Goal: Task Accomplishment & Management: Manage account settings

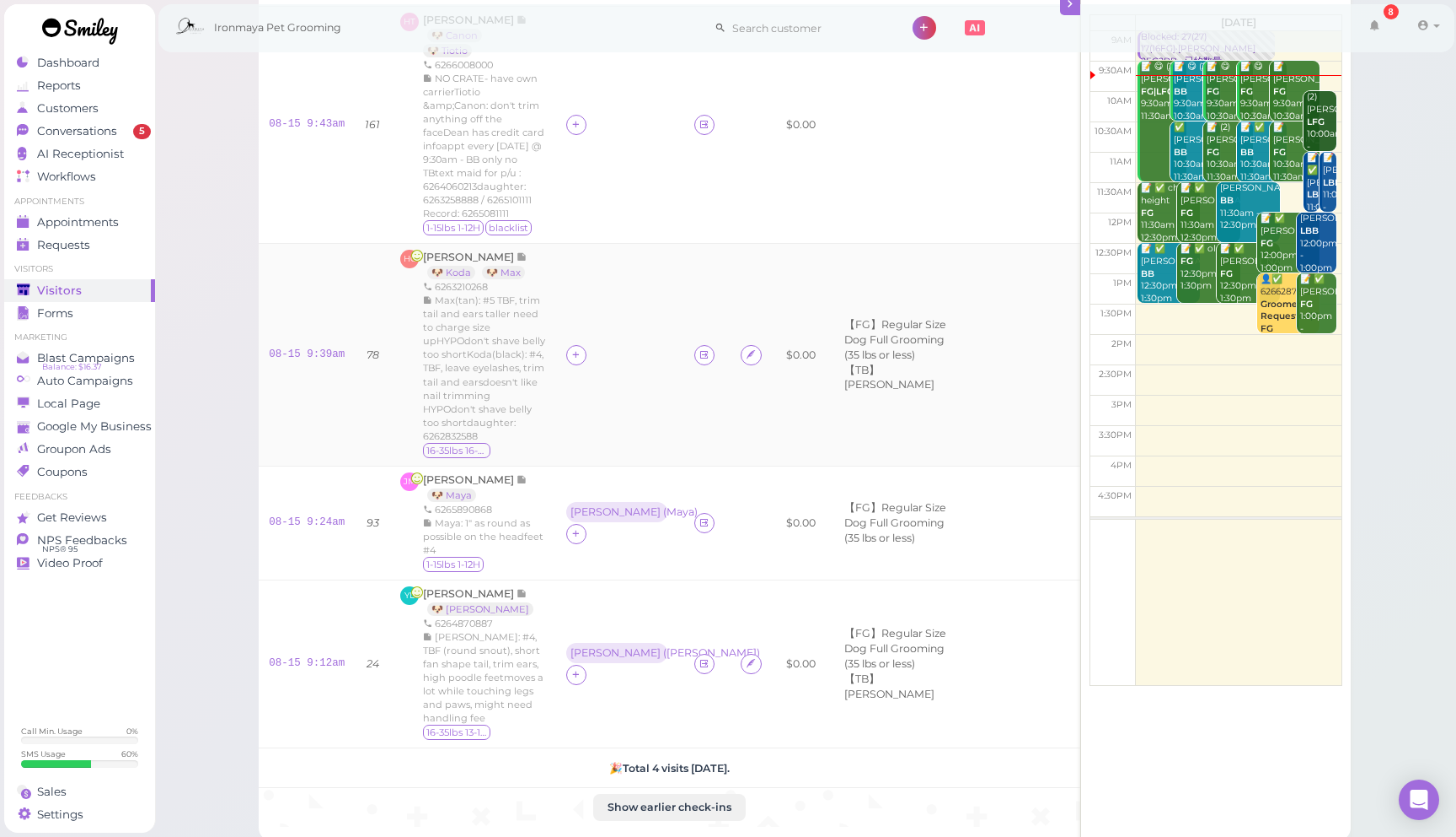
scroll to position [145, 0]
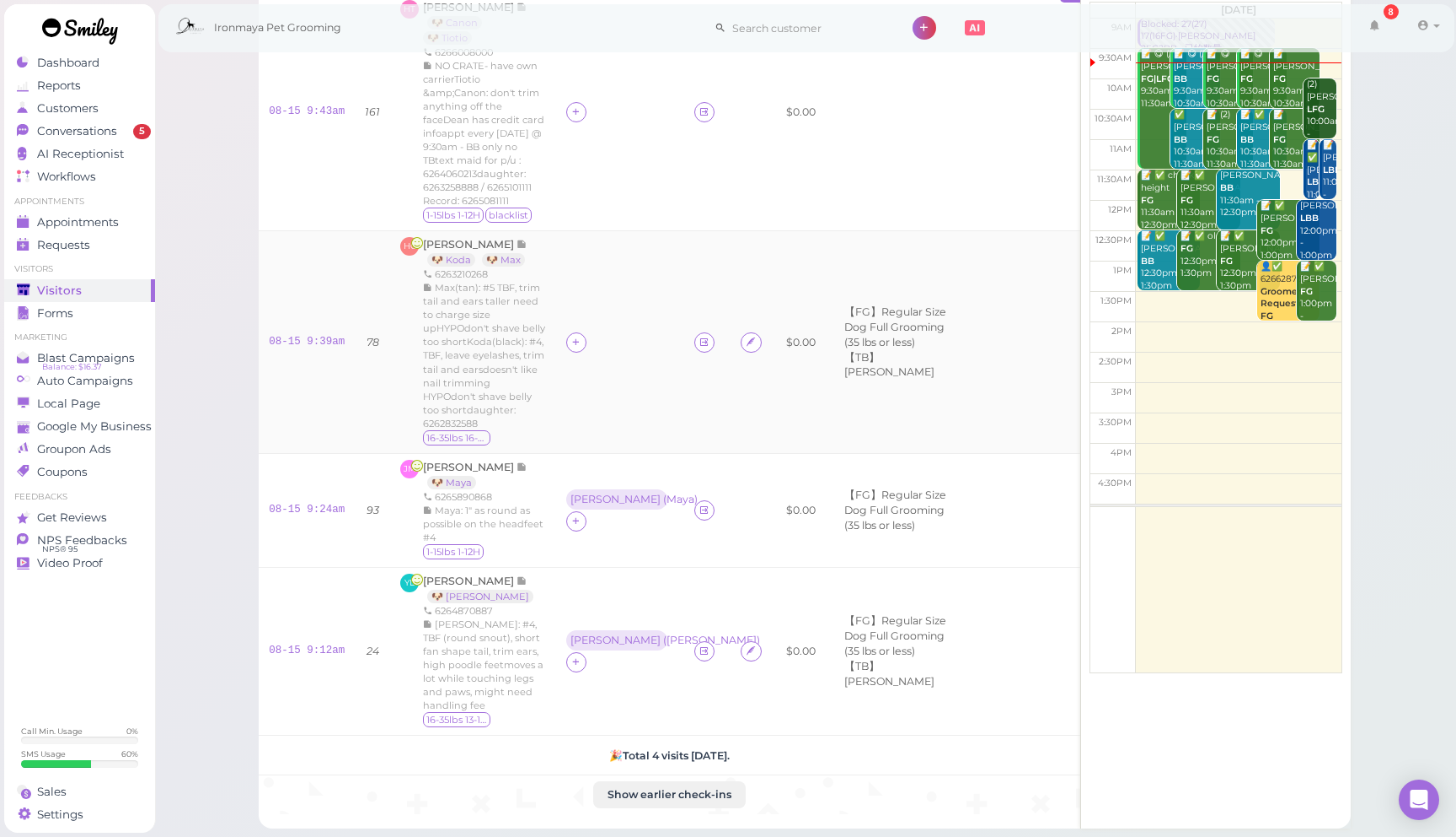
click at [583, 296] on td at bounding box center [620, 341] width 128 height 223
click at [586, 332] on div at bounding box center [576, 342] width 20 height 20
click at [621, 387] on div "[PERSON_NAME]" at bounding box center [692, 380] width 236 height 33
click at [589, 325] on div "[PERSON_NAME]" at bounding box center [616, 331] width 90 height 12
click at [623, 407] on span "Select pets" at bounding box center [615, 410] width 59 height 19
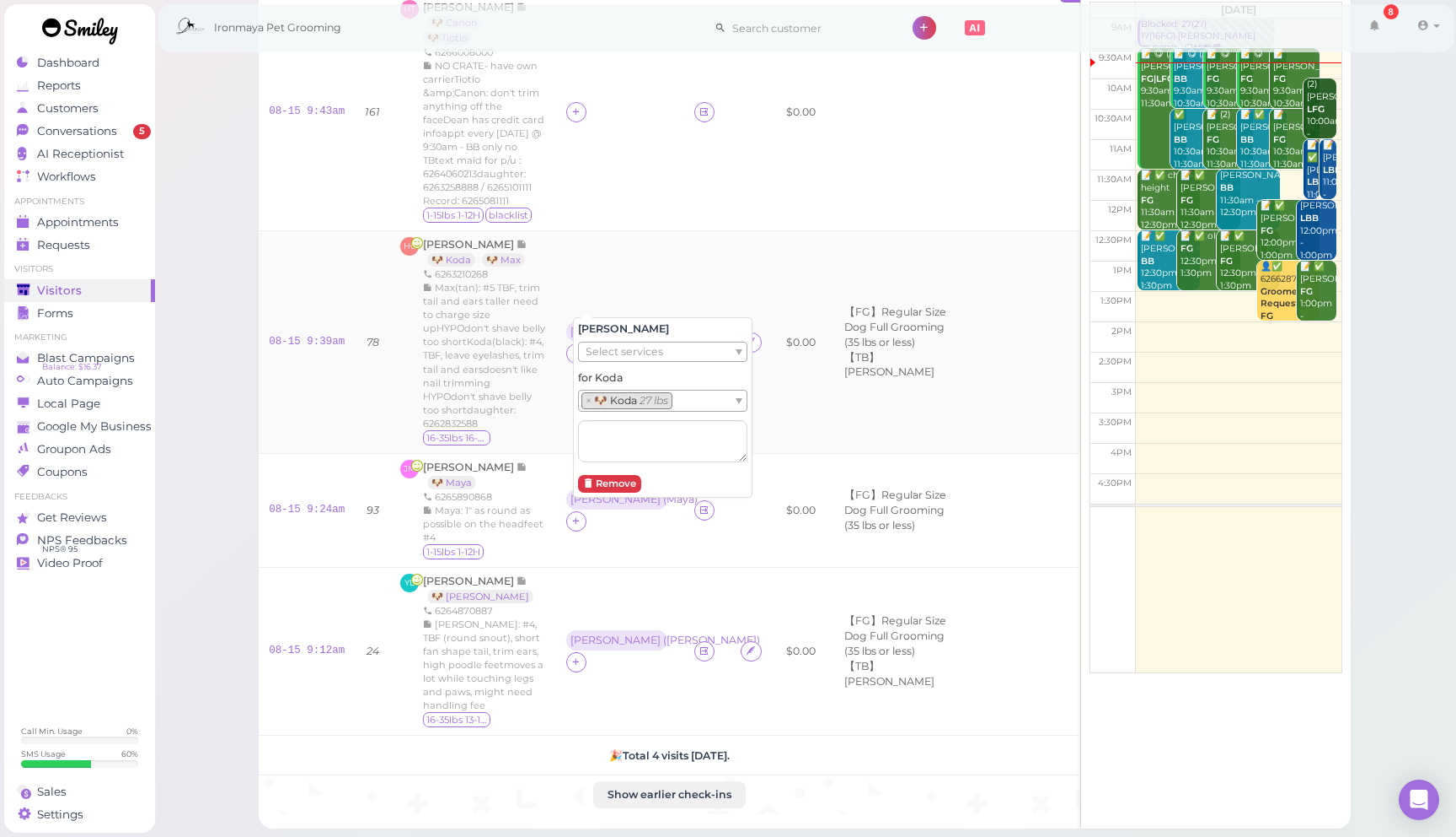
click at [789, 251] on td "$0.00" at bounding box center [800, 341] width 50 height 223
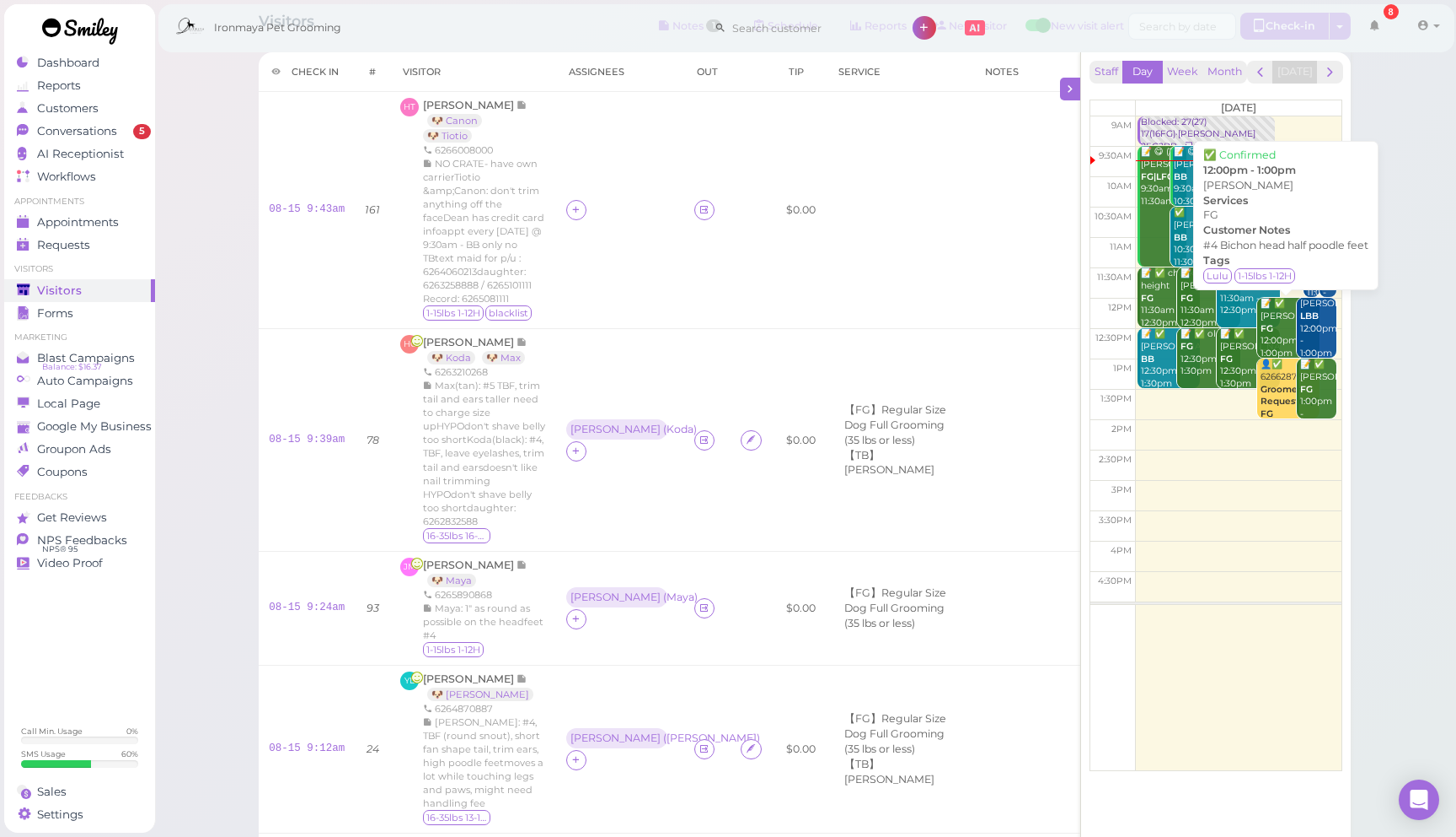
scroll to position [50, 0]
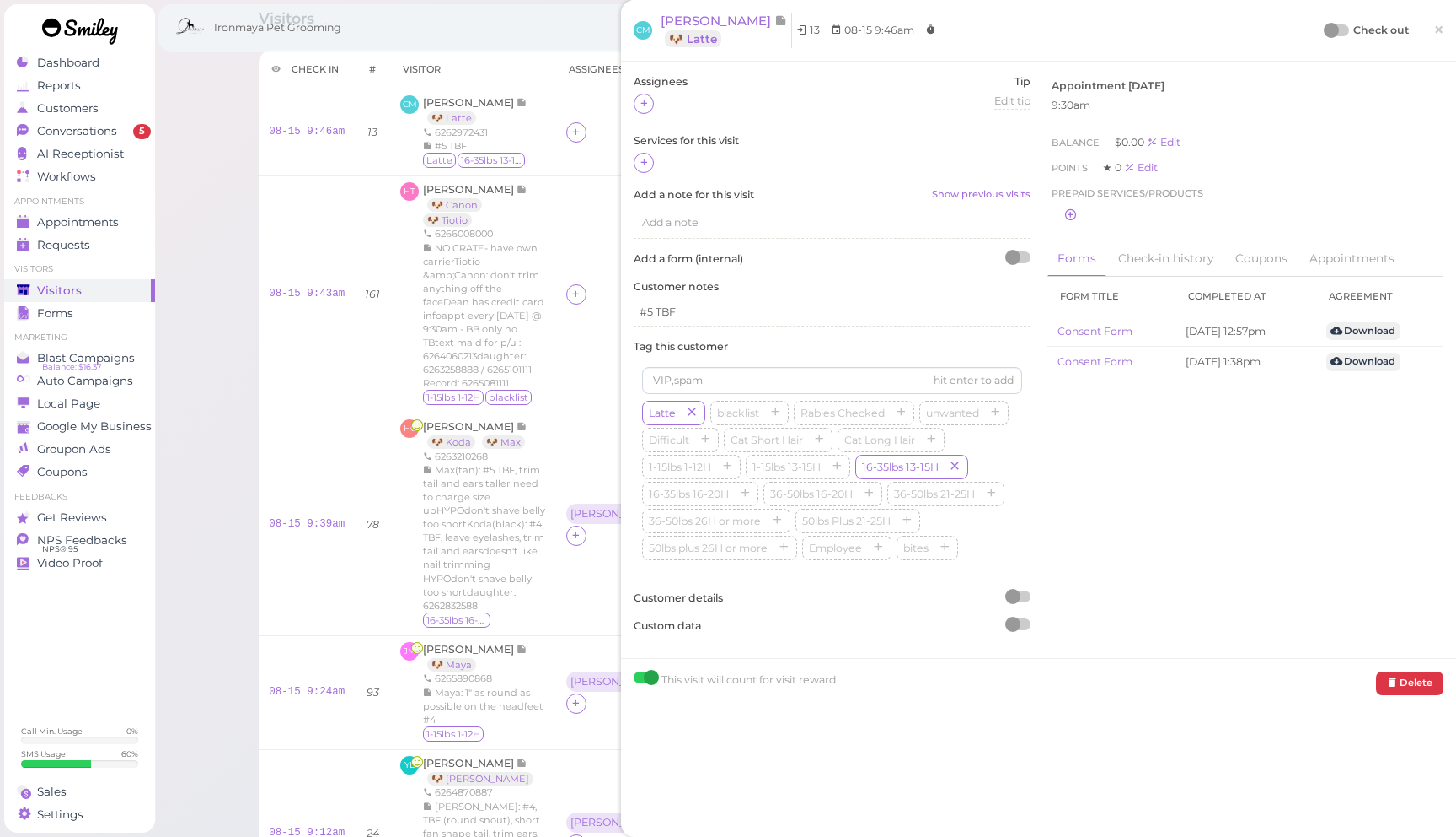
click at [544, 32] on div "Ironmaya Pet Grooming 8 Account Refer Friends" at bounding box center [806, 28] width 1280 height 48
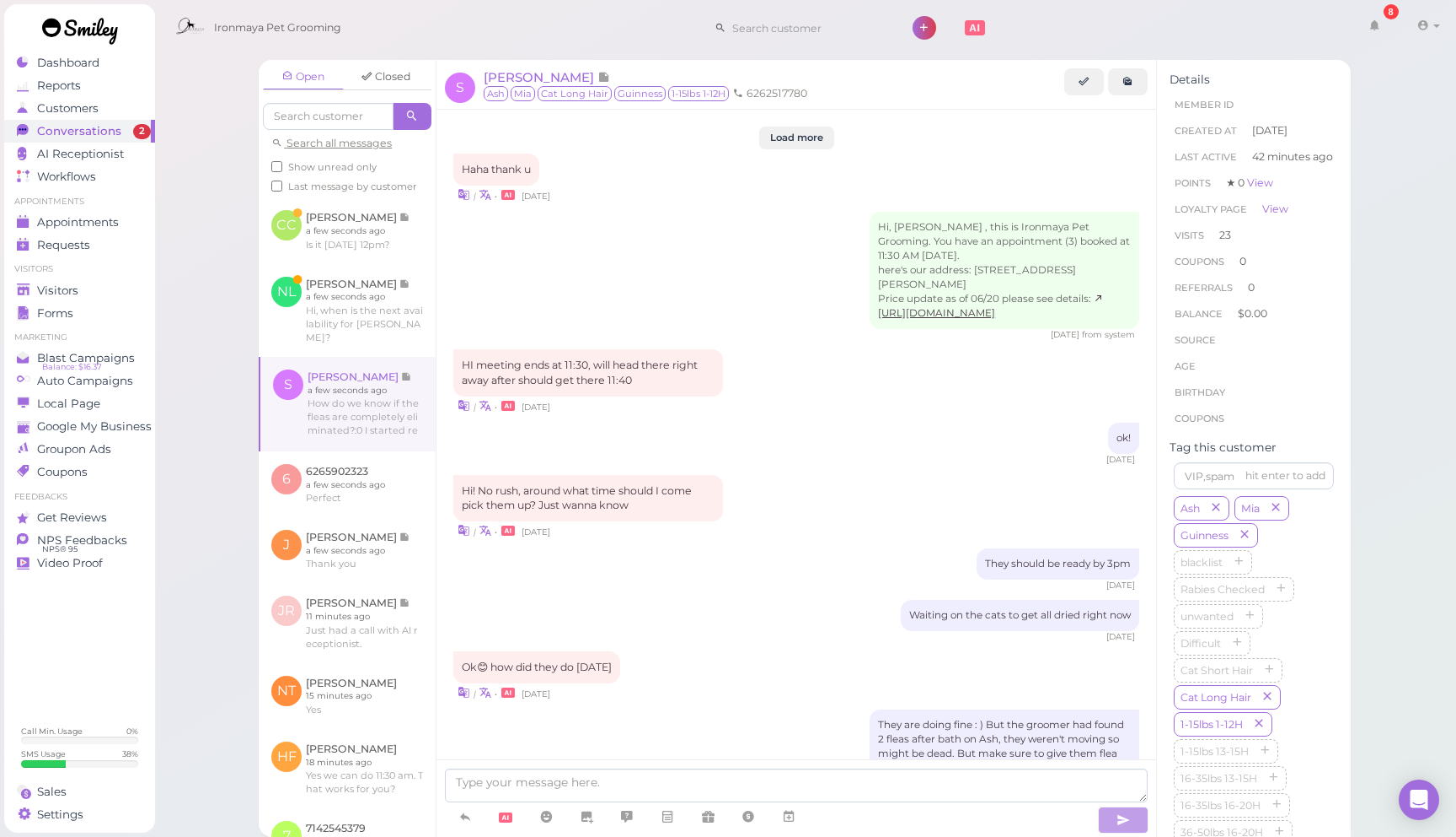
scroll to position [2352, 0]
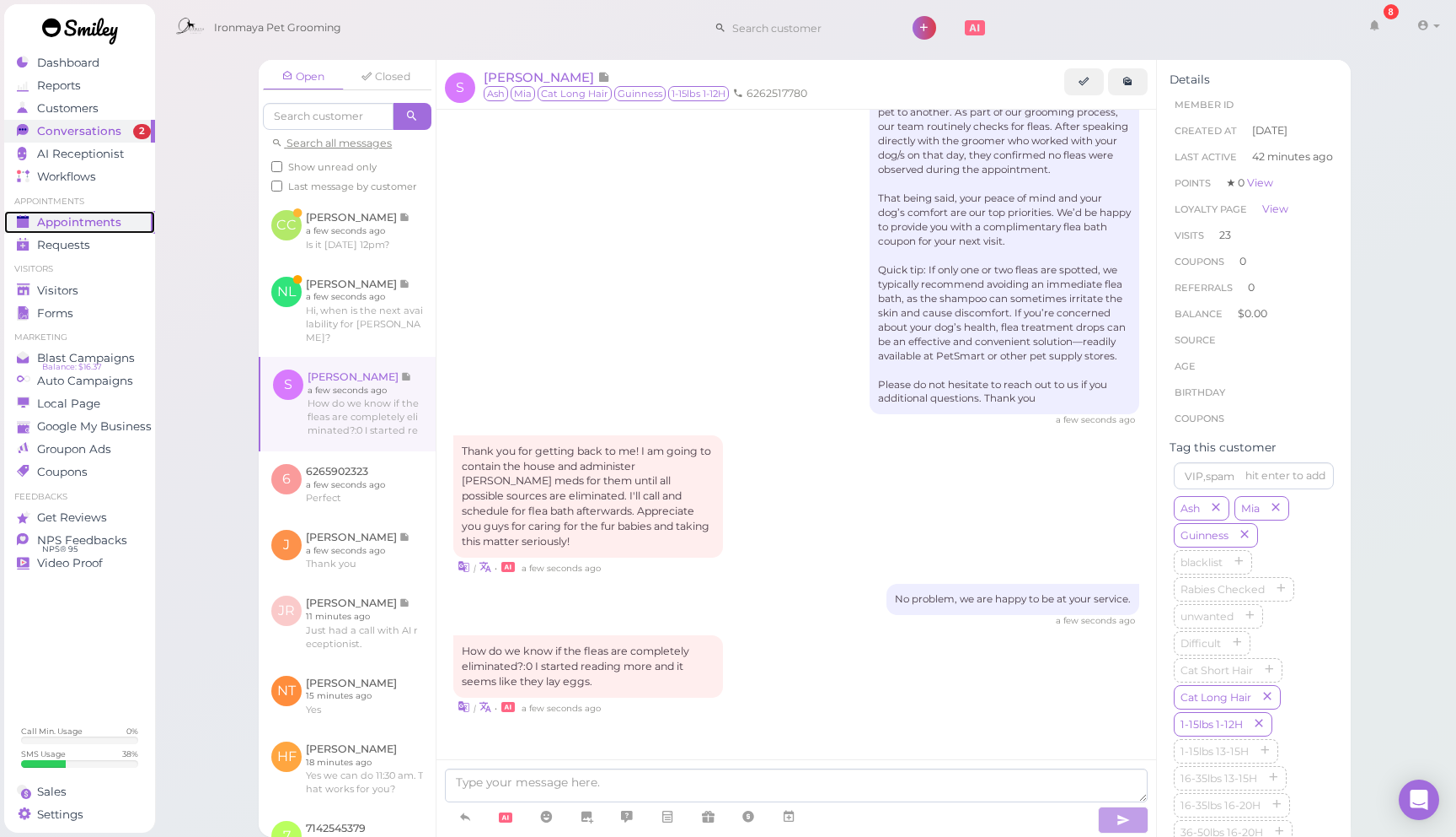
click at [104, 225] on span "Appointments" at bounding box center [79, 223] width 85 height 14
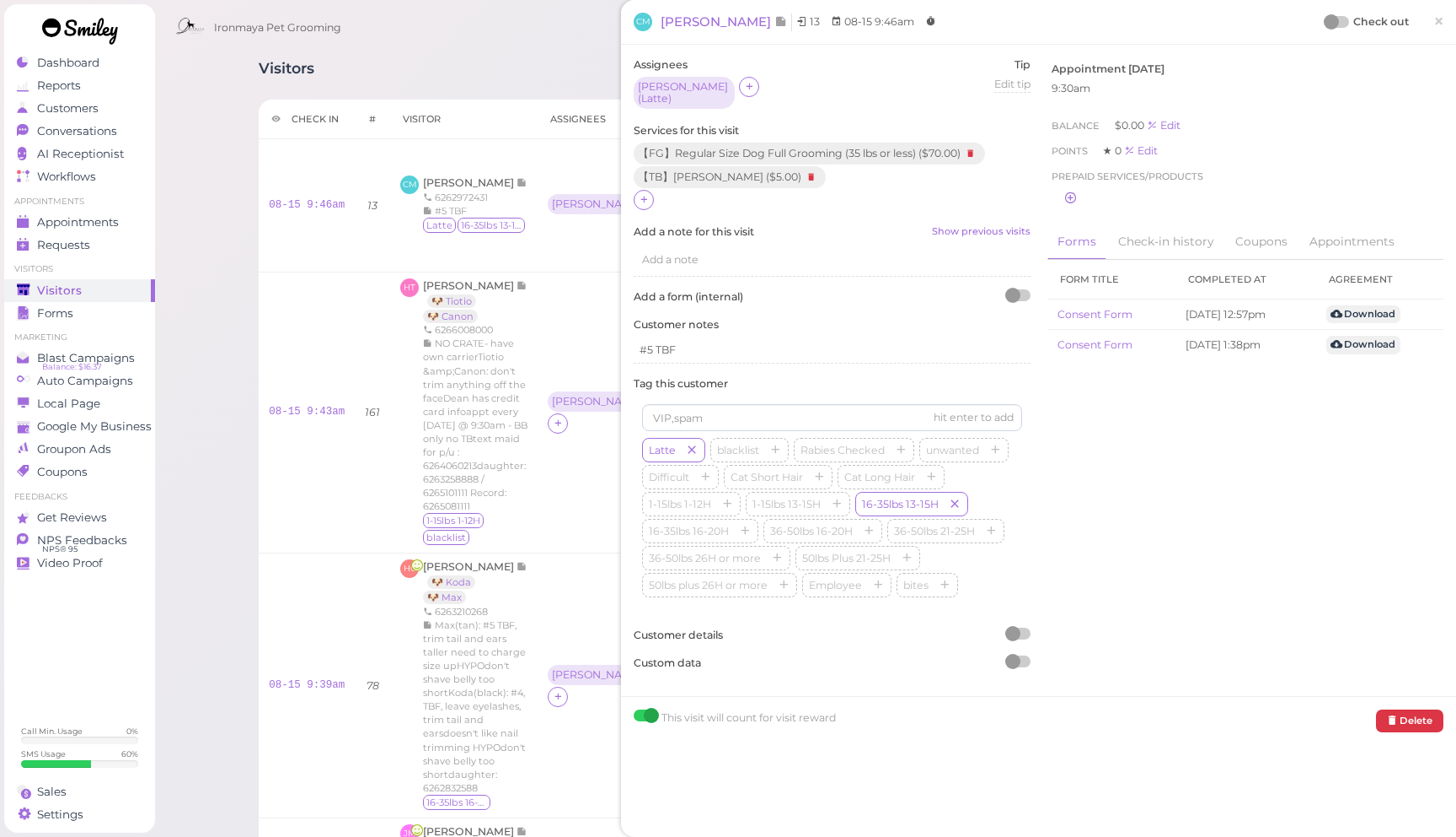
click at [1440, 20] on span "×" at bounding box center [1439, 21] width 11 height 23
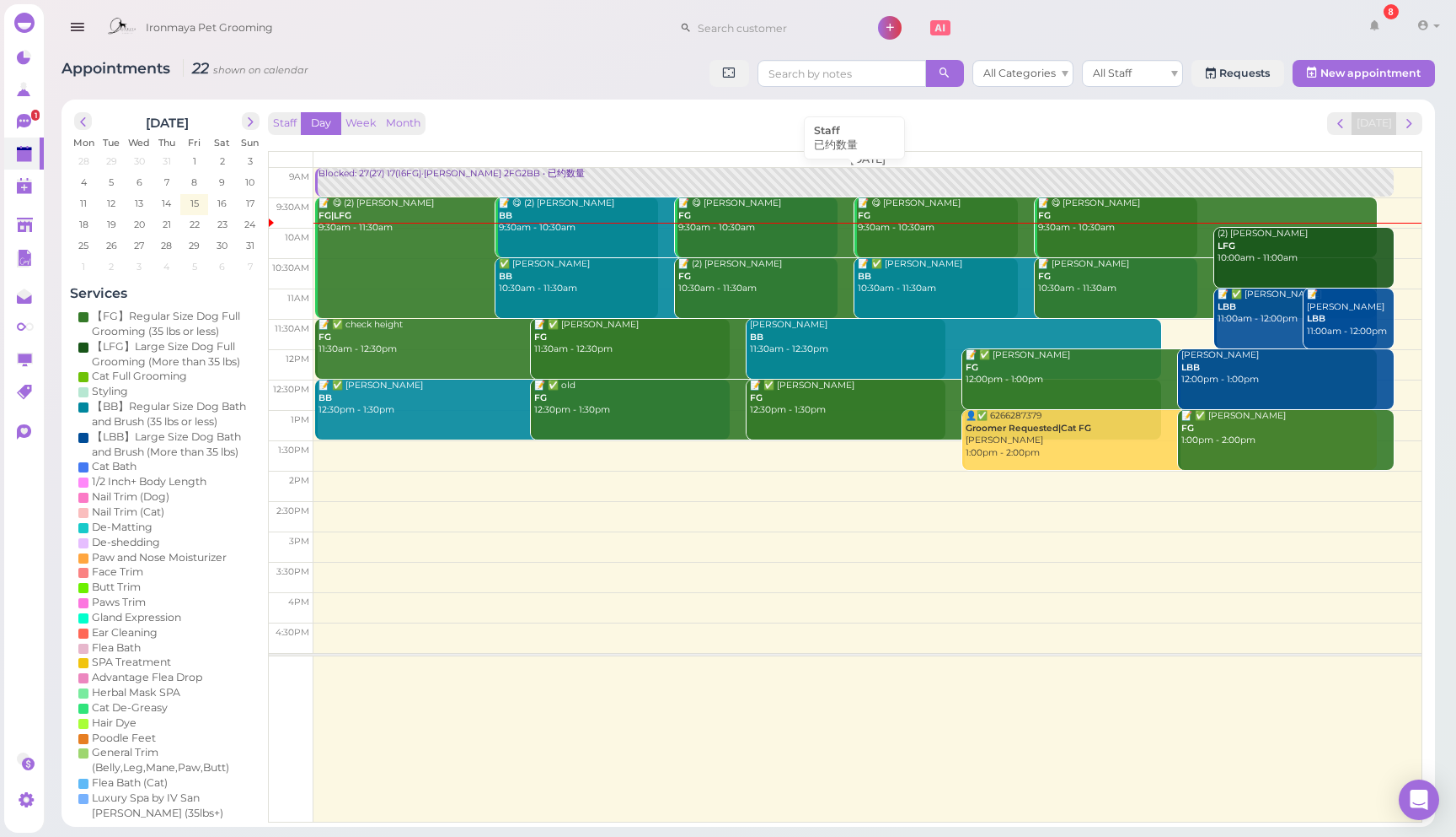
click at [403, 171] on div "Blocked: 27(27) 17(16FG)·Erin 2FG2BB • 已约数量" at bounding box center [855, 174] width 1076 height 13
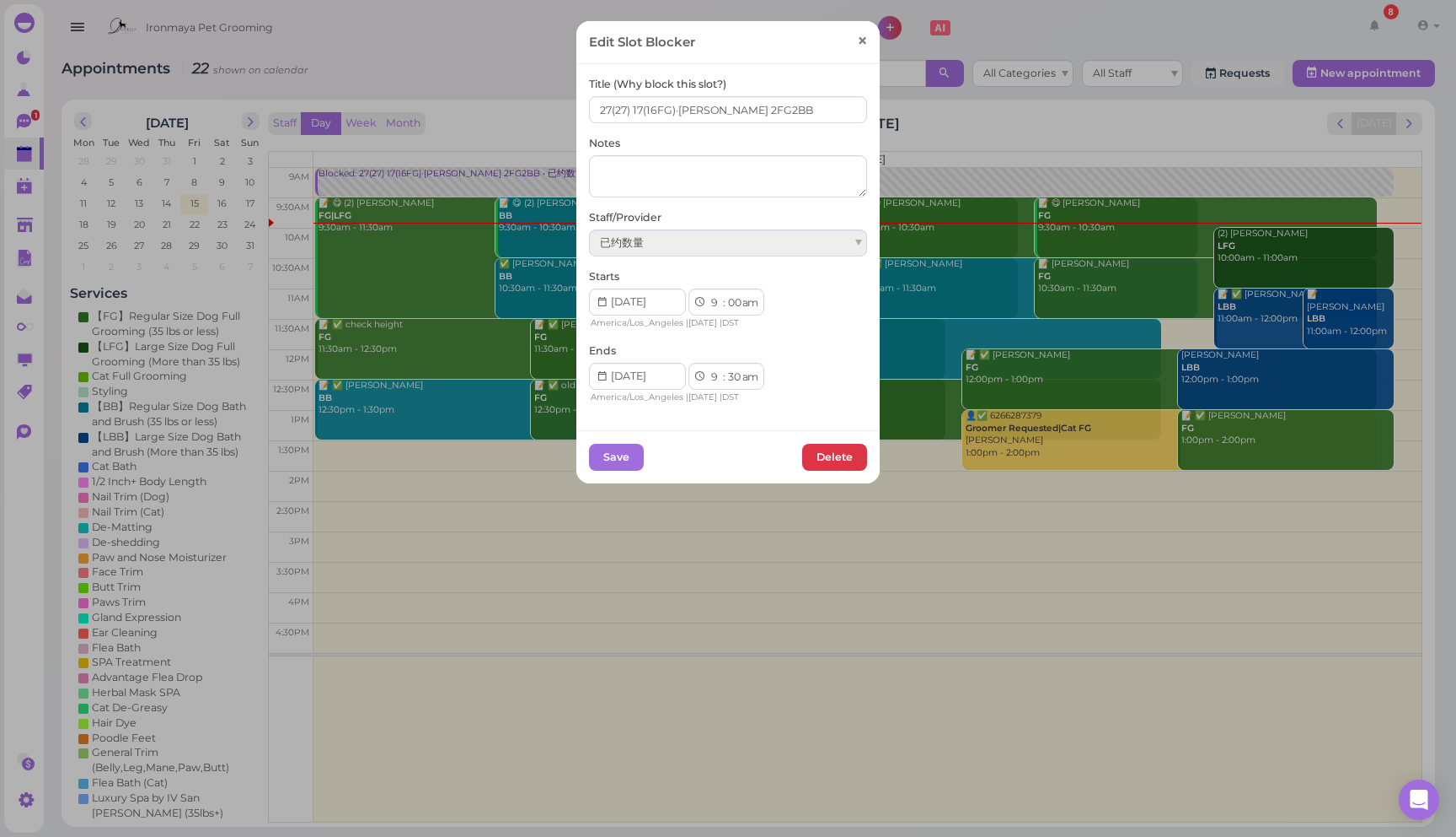
click at [864, 45] on span "×" at bounding box center [863, 41] width 11 height 23
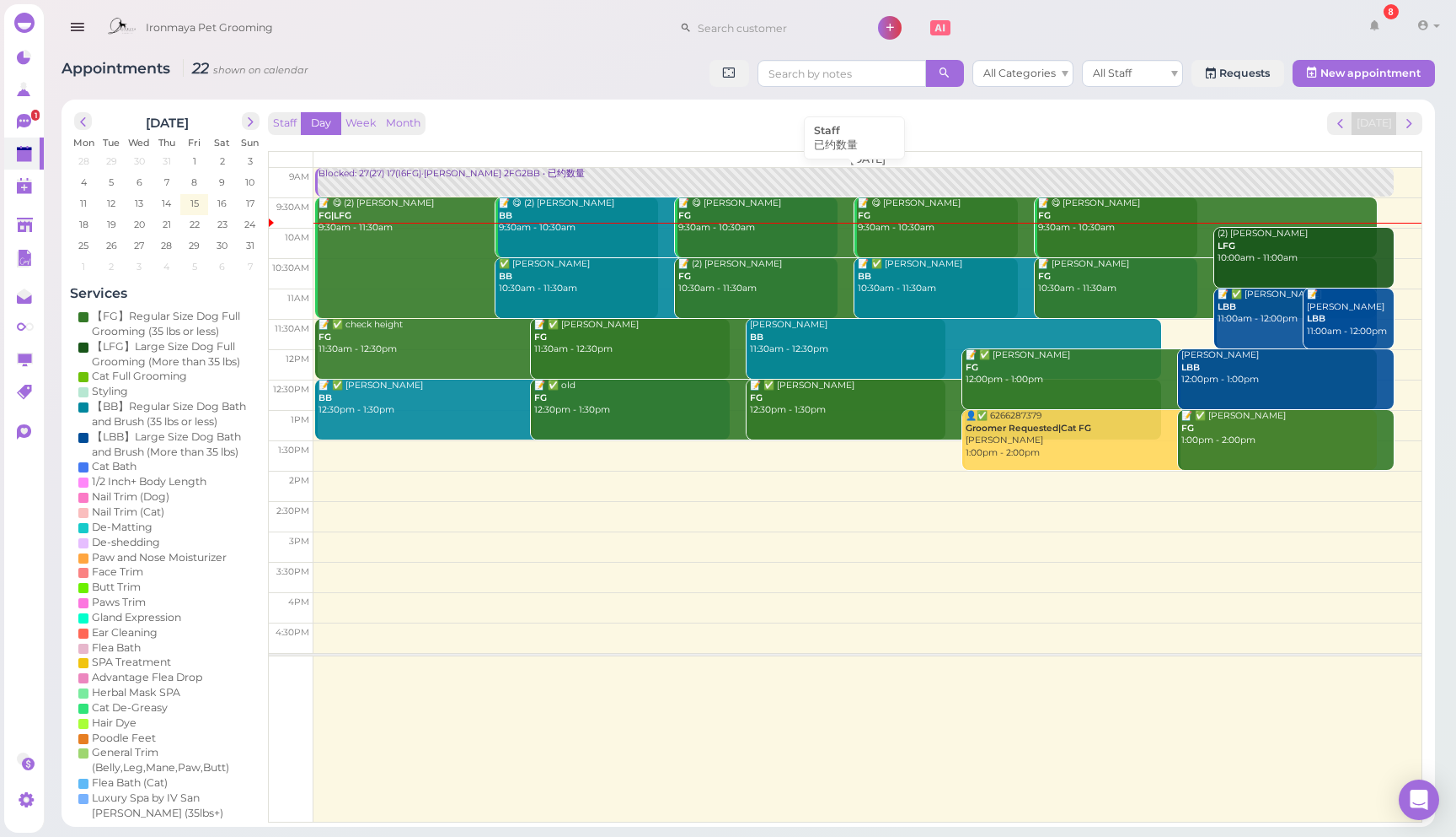
click at [422, 177] on div "Blocked: 27(27) 17(16FG)·Erin 2FG2BB • 已约数量" at bounding box center [855, 174] width 1076 height 13
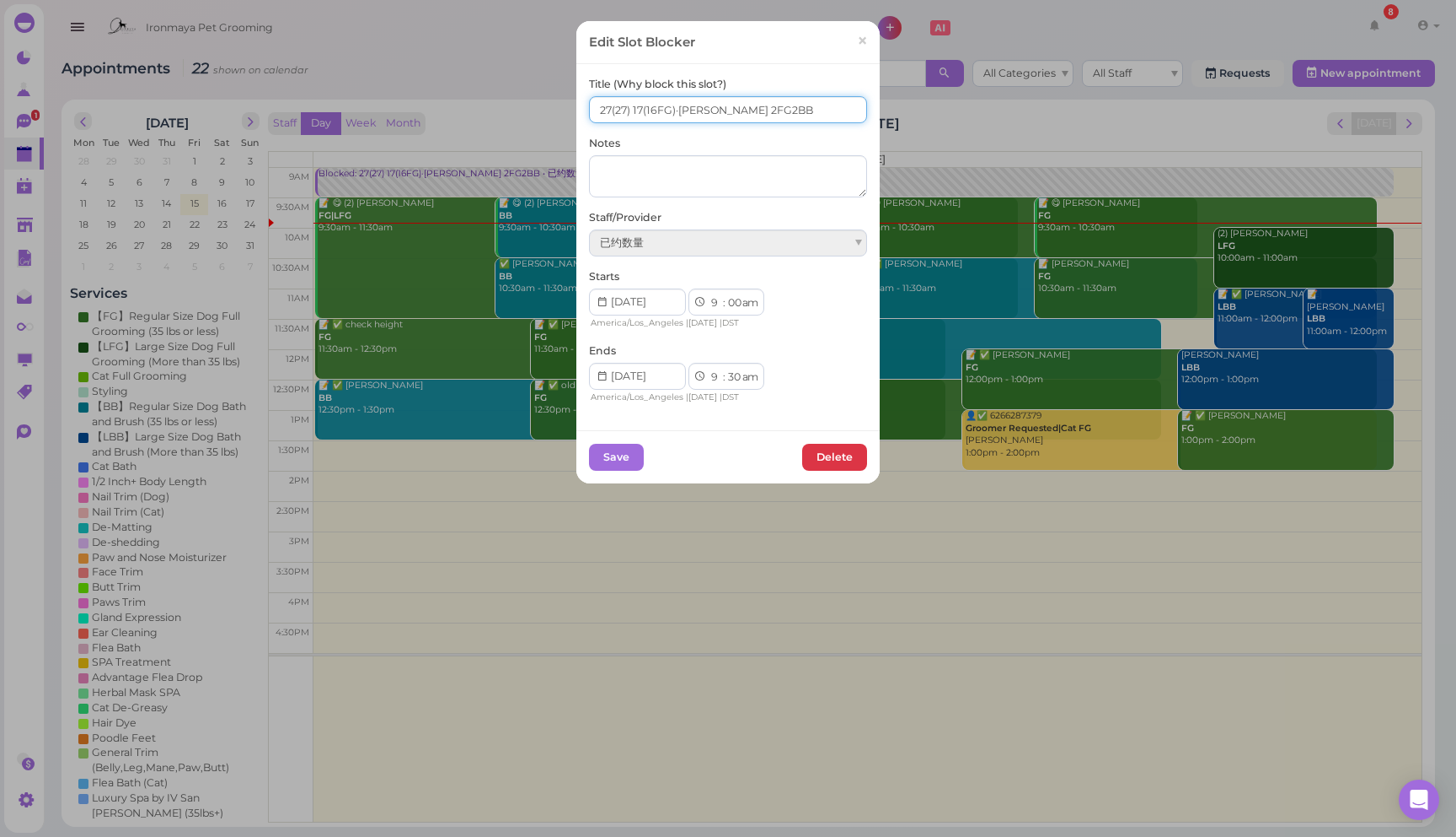
click at [610, 114] on input "27(27) 17(16FG)·Erin 2FG2BB" at bounding box center [728, 110] width 278 height 27
type input "26(27) 17(16FG)·Erin 2FG2BB"
click at [610, 450] on button "Save" at bounding box center [616, 457] width 55 height 27
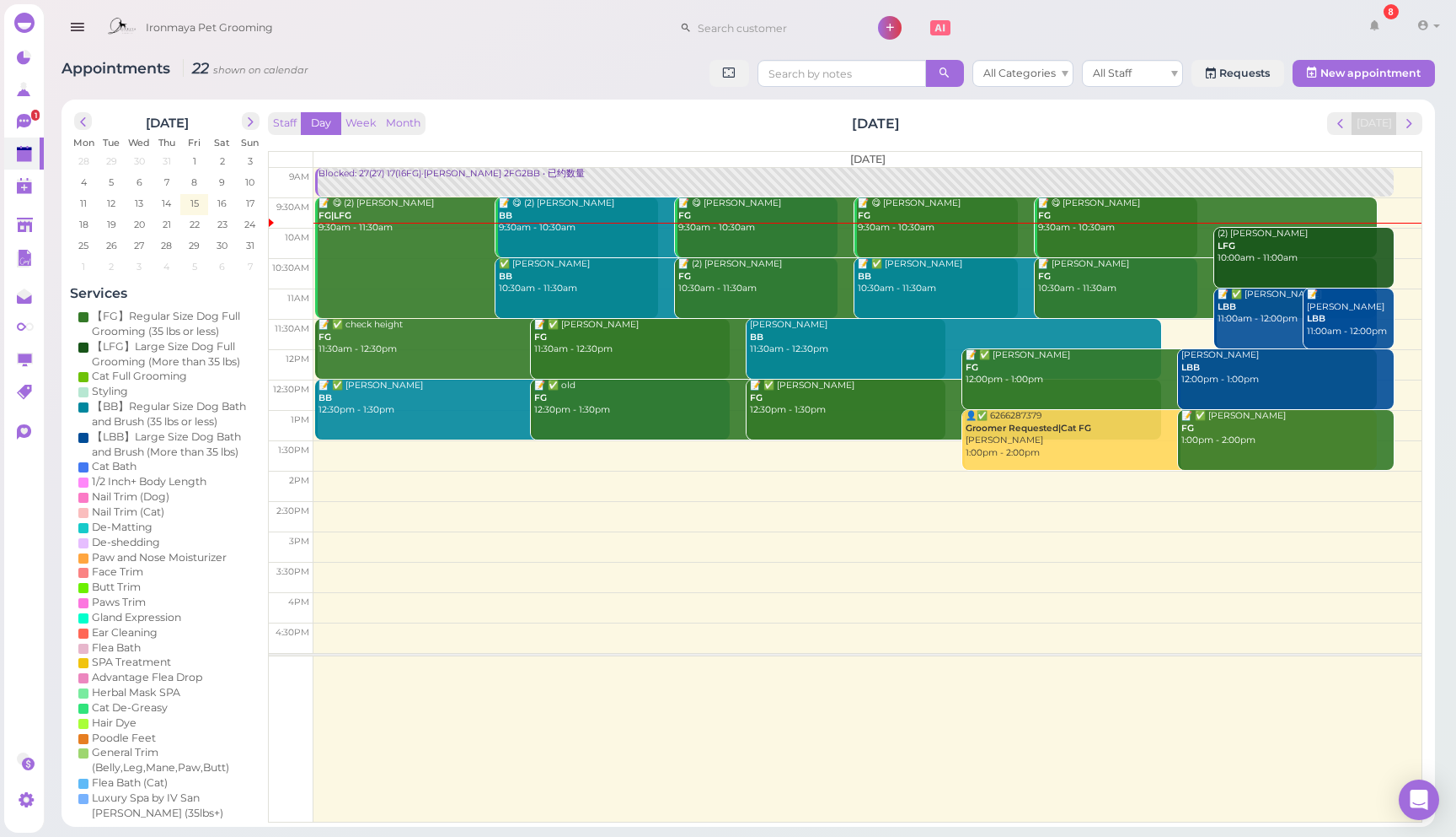
click at [675, 61] on div "Appointments 22 shown on calendar All Categories All Staff Requests New appoint…" at bounding box center [748, 75] width 1374 height 32
click at [579, 71] on div "Appointments 22 shown on calendar All Categories All Staff Requests New appoint…" at bounding box center [748, 75] width 1374 height 32
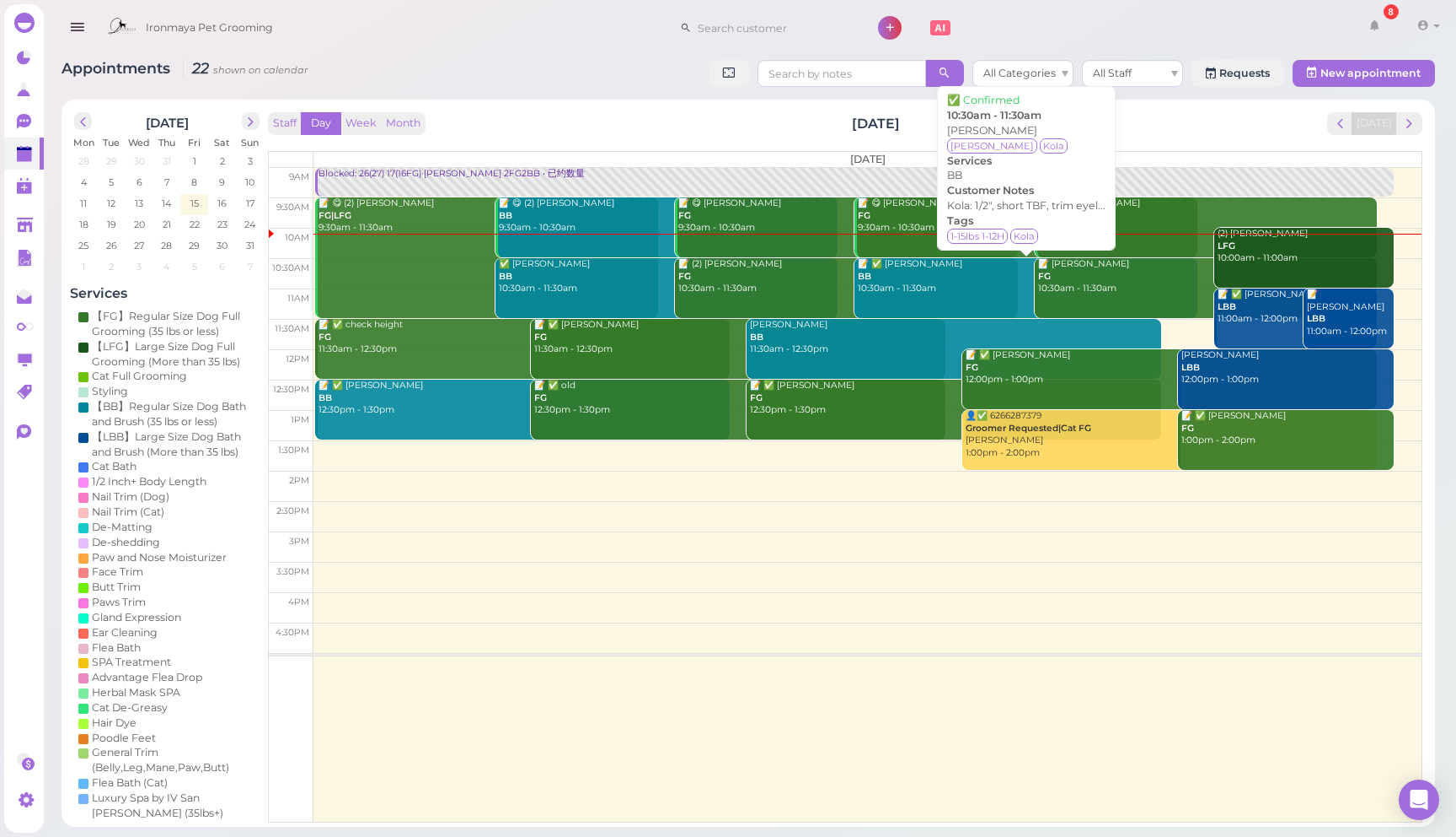
click at [924, 283] on div "📝 ✅ Shirley Xie BB 10:30am - 11:30am" at bounding box center [1027, 276] width 340 height 37
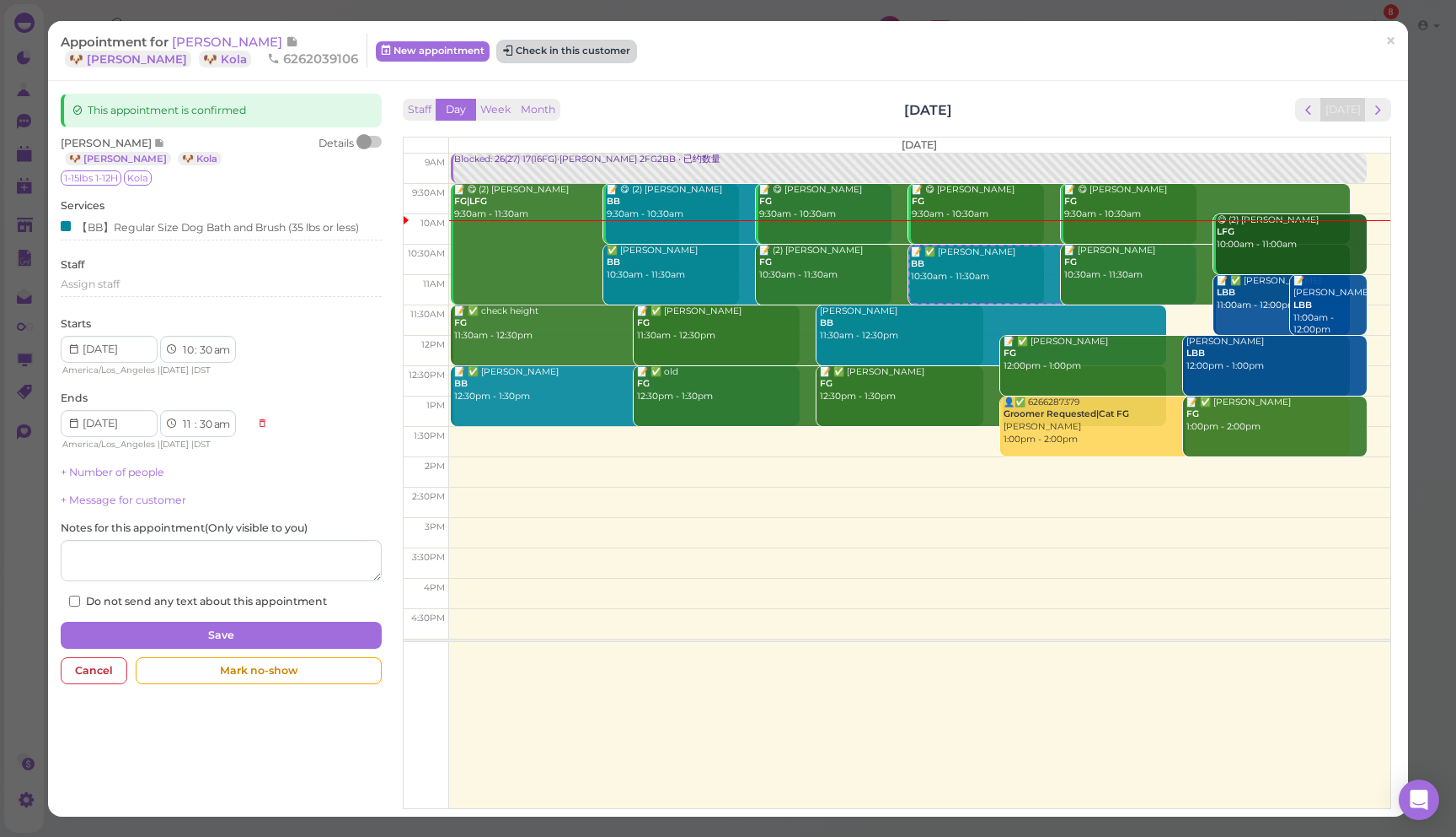
click at [502, 50] on button "Check in this customer" at bounding box center [566, 51] width 138 height 20
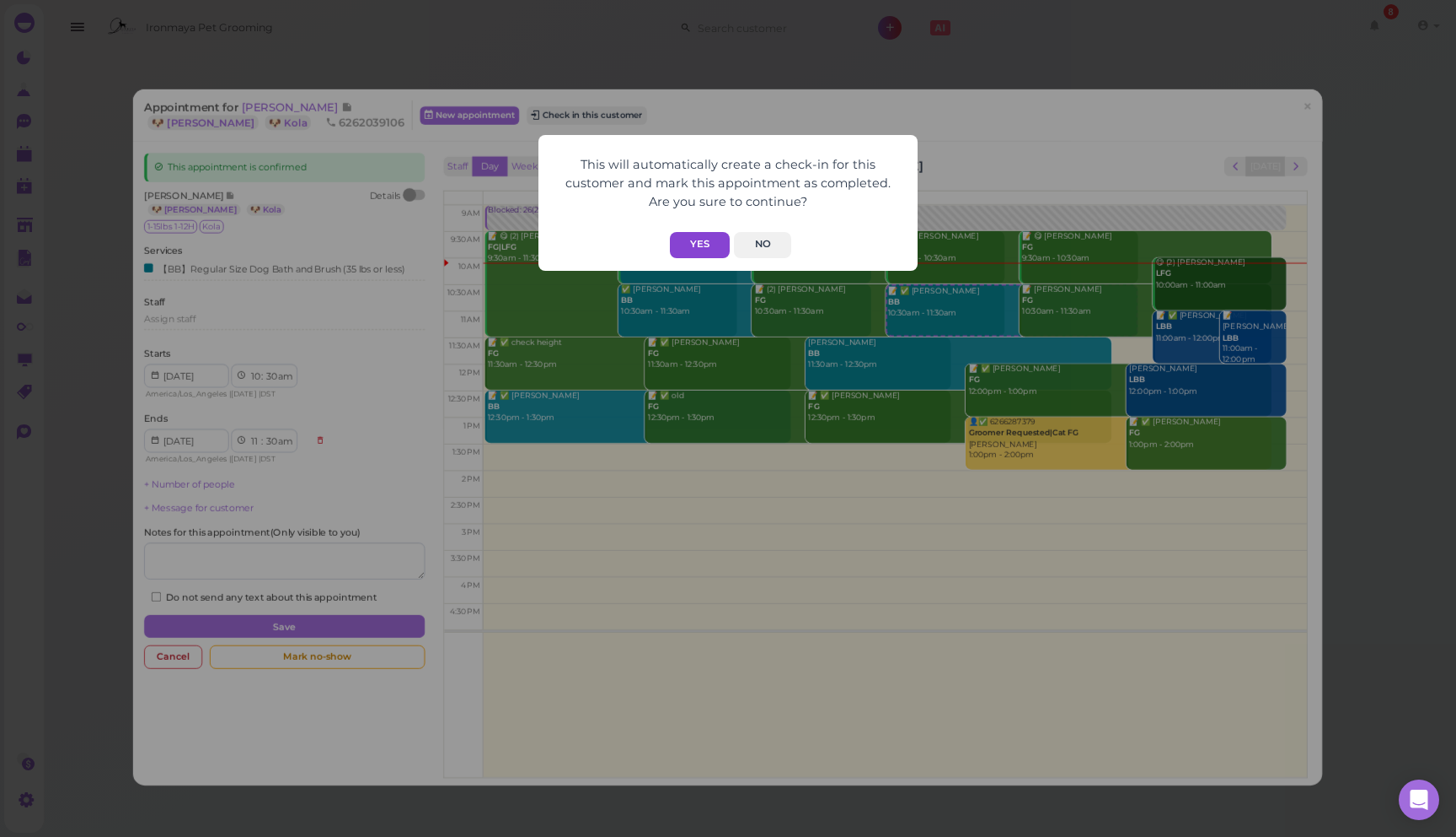
click at [709, 250] on button "Yes" at bounding box center [700, 244] width 59 height 26
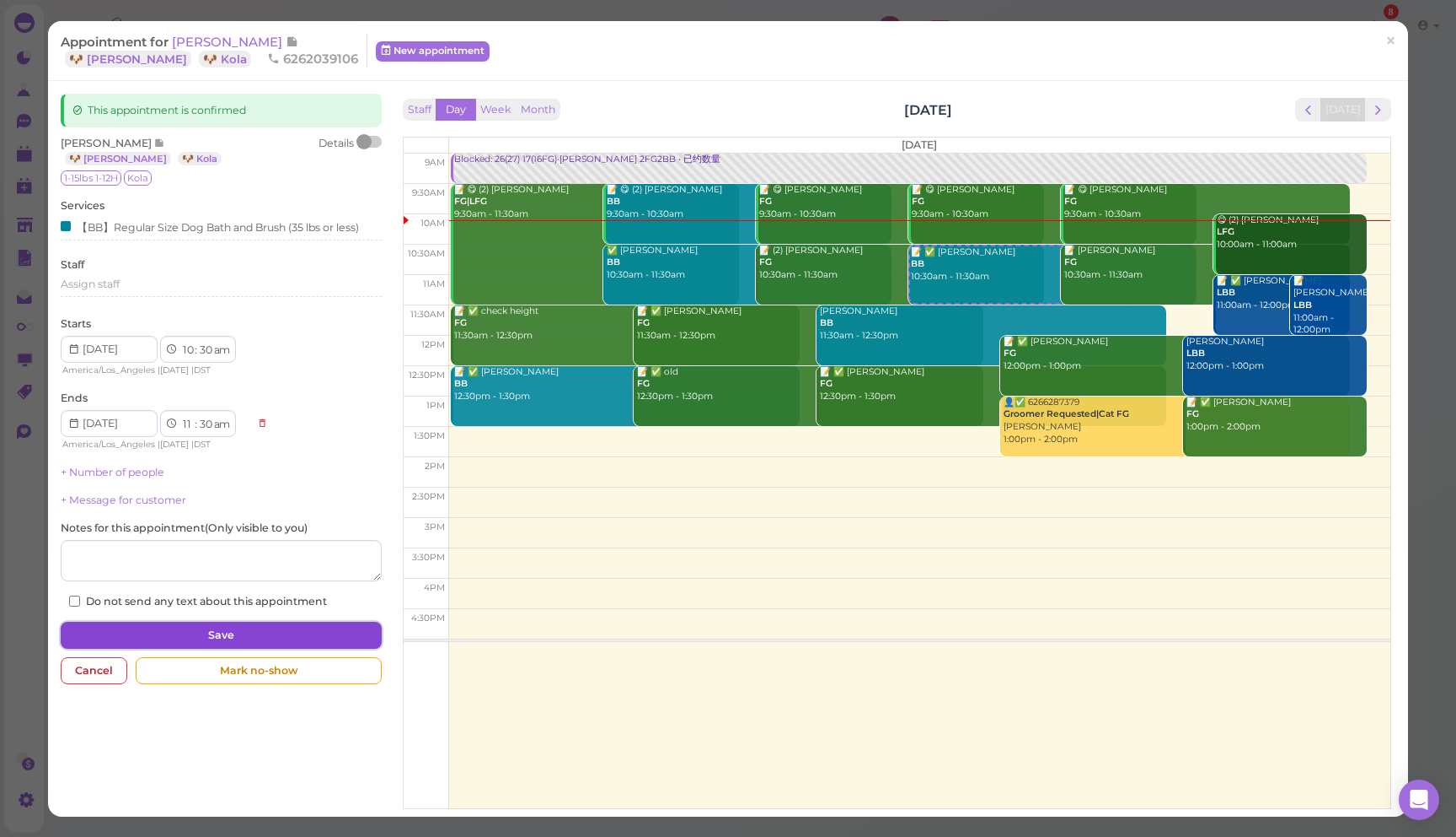
click at [339, 641] on button "Save" at bounding box center [221, 635] width 321 height 27
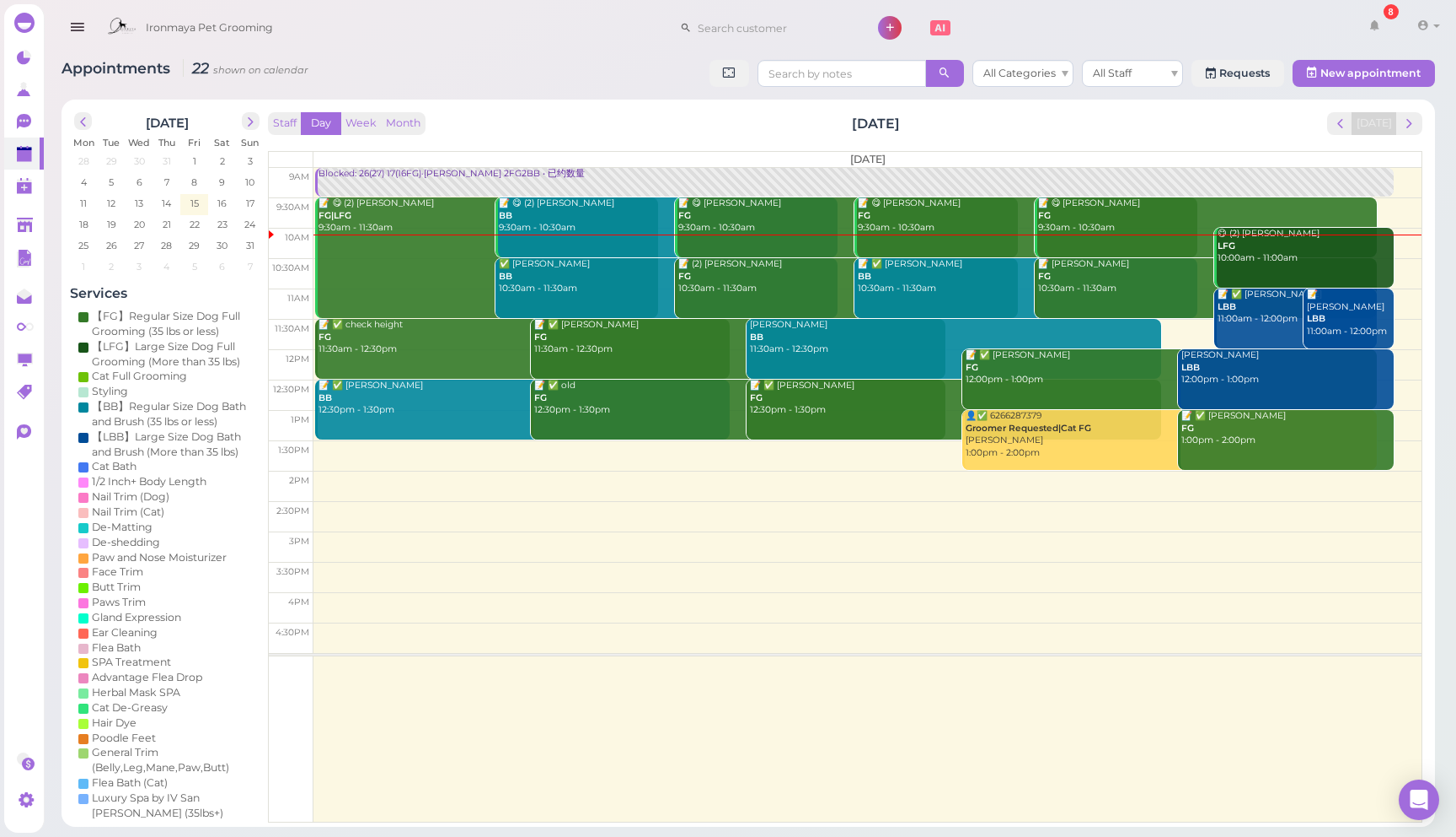
click at [543, 104] on div "August 2025 Mon Tue Wed Thu Fri Sat Sun 28 29 30 31 1 2 3 4 5 6 7 8 9 10 11 12 …" at bounding box center [748, 462] width 1374 height 727
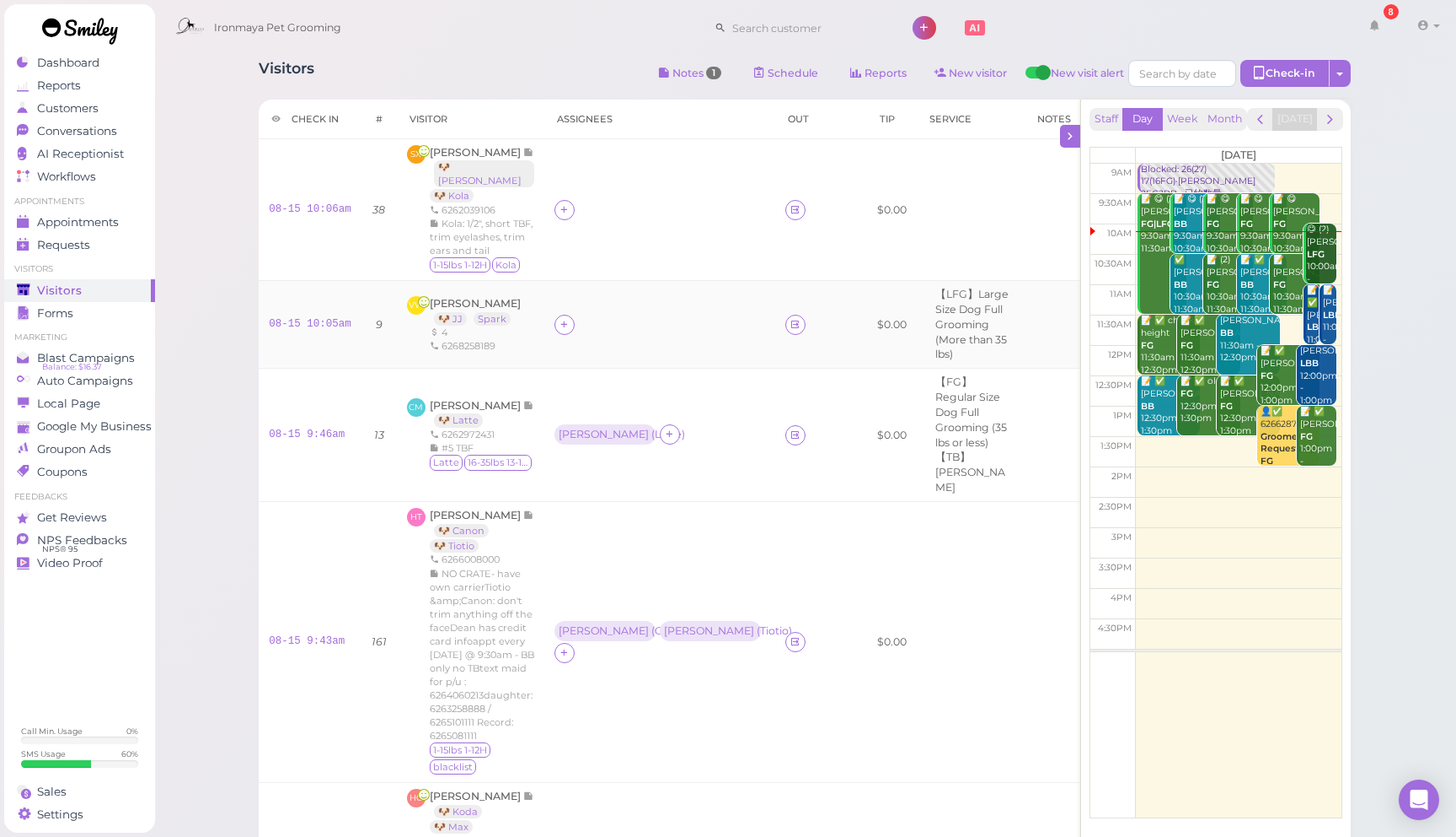
drag, startPoint x: 656, startPoint y: 311, endPoint x: 653, endPoint y: 296, distance: 15.3
click at [656, 309] on td at bounding box center [660, 323] width 231 height 87
click at [653, 314] on div at bounding box center [660, 324] width 211 height 20
click at [638, 314] on div at bounding box center [660, 324] width 211 height 20
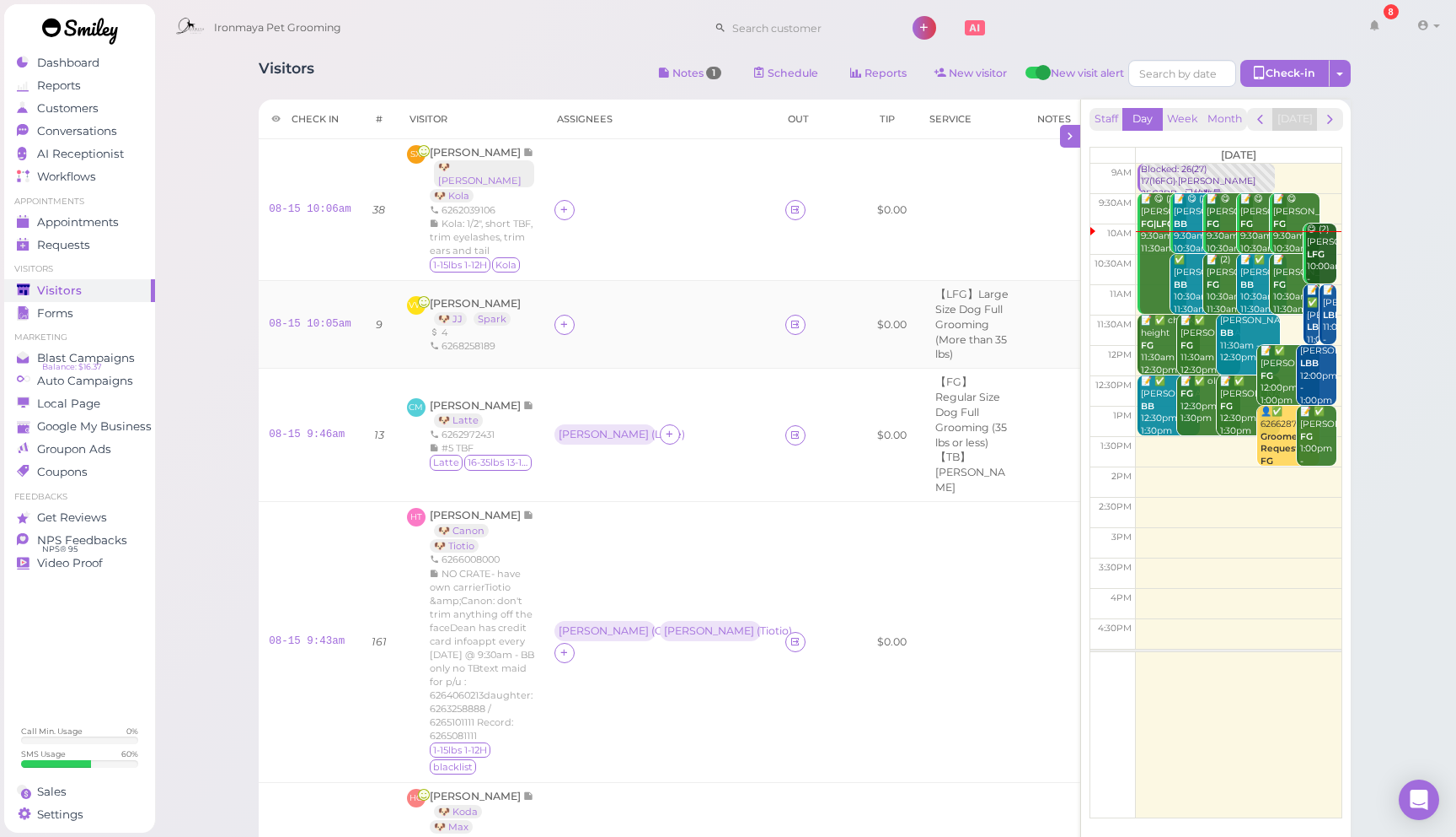
click at [639, 314] on div at bounding box center [660, 324] width 211 height 20
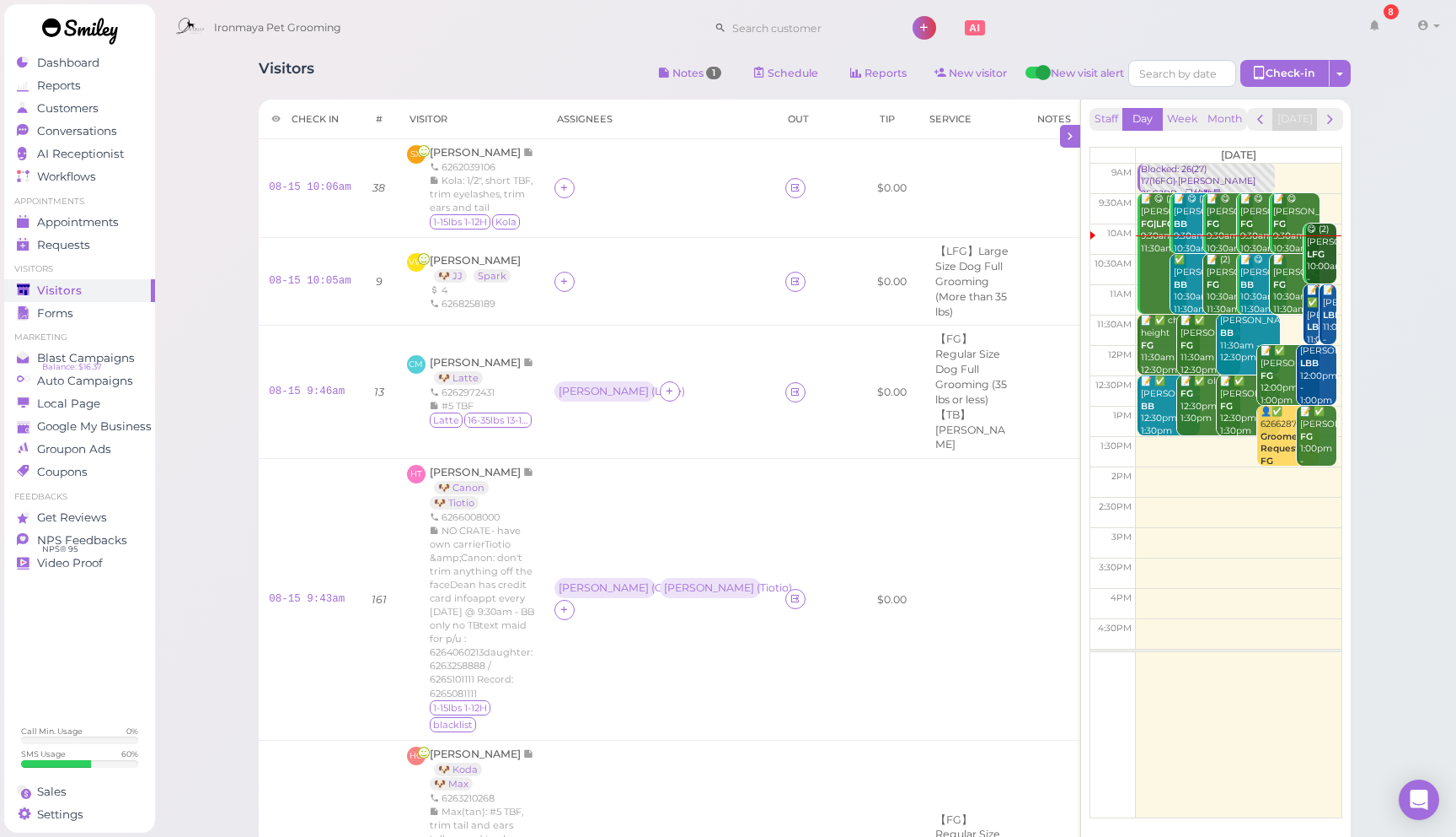
click at [500, 70] on div "Visitors Notes 1 Schedule Reports New visitor New visit alert Check-in Customer…" at bounding box center [804, 75] width 1092 height 32
click at [1397, 159] on div "Visitors Notes 1 Schedule Reports New visitor New visit alert Check-in Customer…" at bounding box center [805, 811] width 1303 height 1623
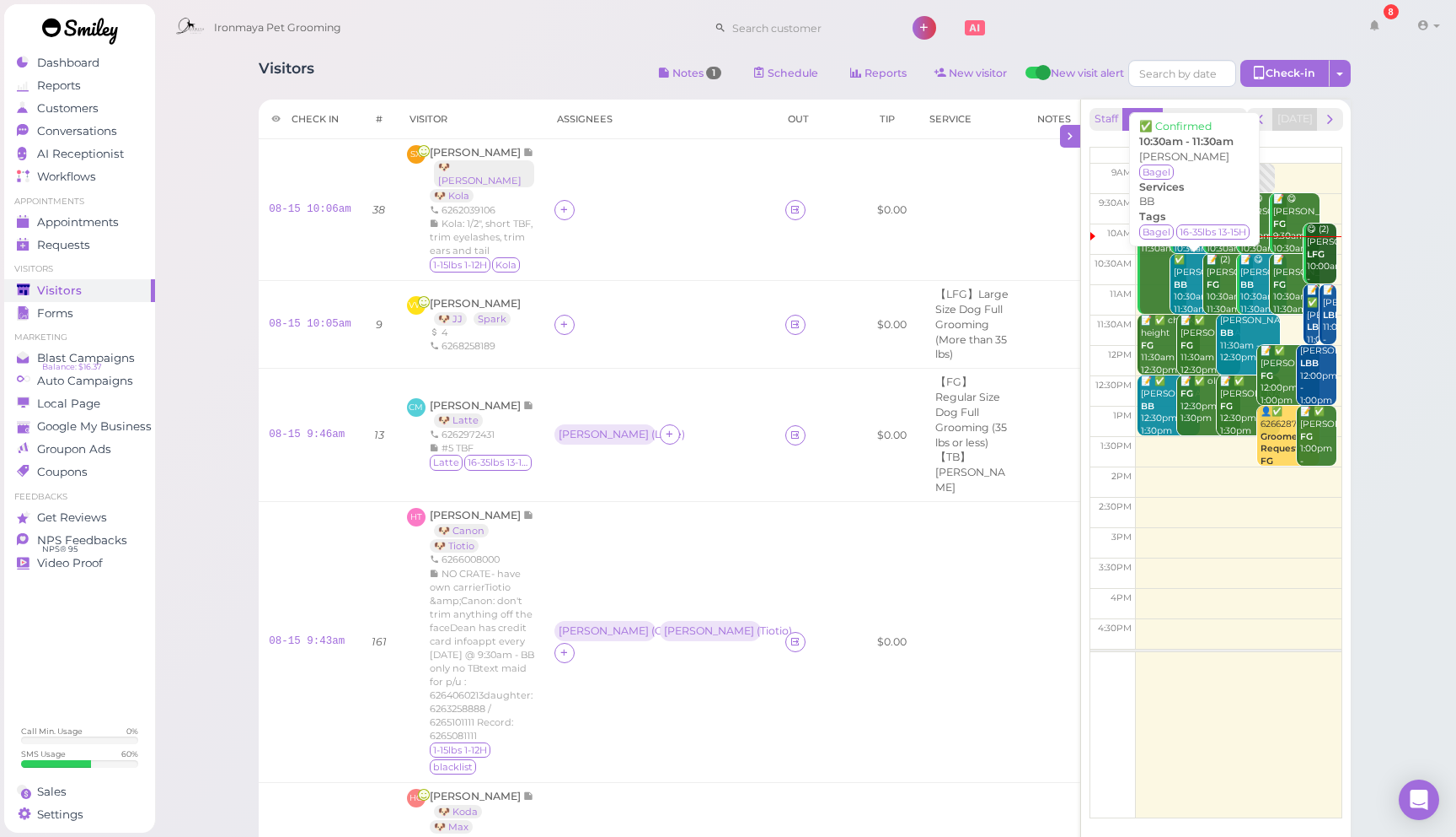
click at [1192, 282] on div "✅ [PERSON_NAME] BB 10:30am - 11:30am" at bounding box center [1197, 285] width 47 height 61
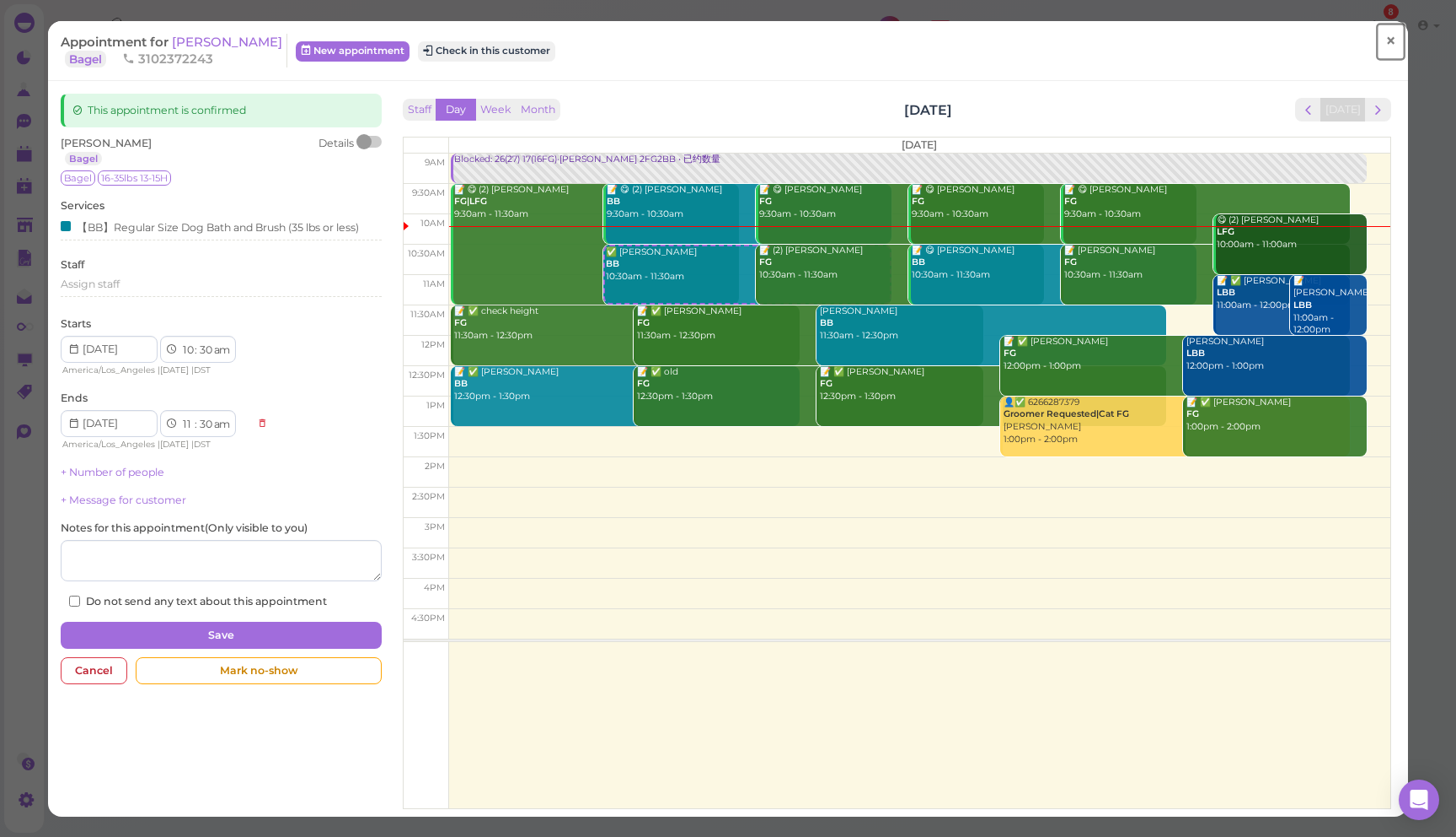
click at [1393, 48] on span "×" at bounding box center [1390, 41] width 11 height 23
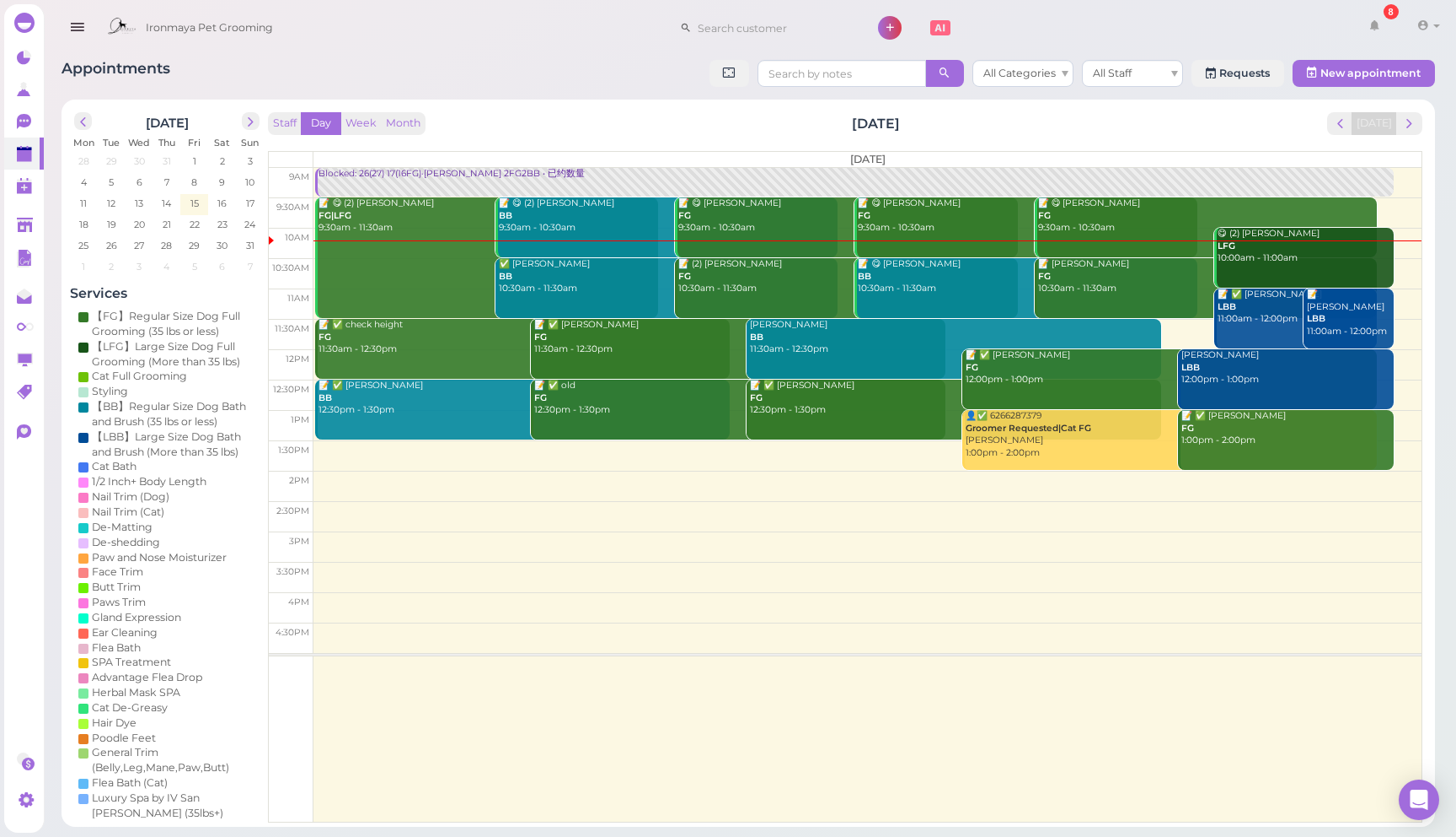
click at [606, 48] on div "Ironmaya Pet Grooming 8 Account Refer Friends" at bounding box center [773, 28] width 1348 height 48
drag, startPoint x: 421, startPoint y: 76, endPoint x: 296, endPoint y: 68, distance: 125.3
click at [421, 76] on div "Appointments 22 shown on calendar All Categories All Staff Requests New appoint…" at bounding box center [748, 75] width 1374 height 32
click at [79, 33] on icon "button" at bounding box center [77, 27] width 18 height 21
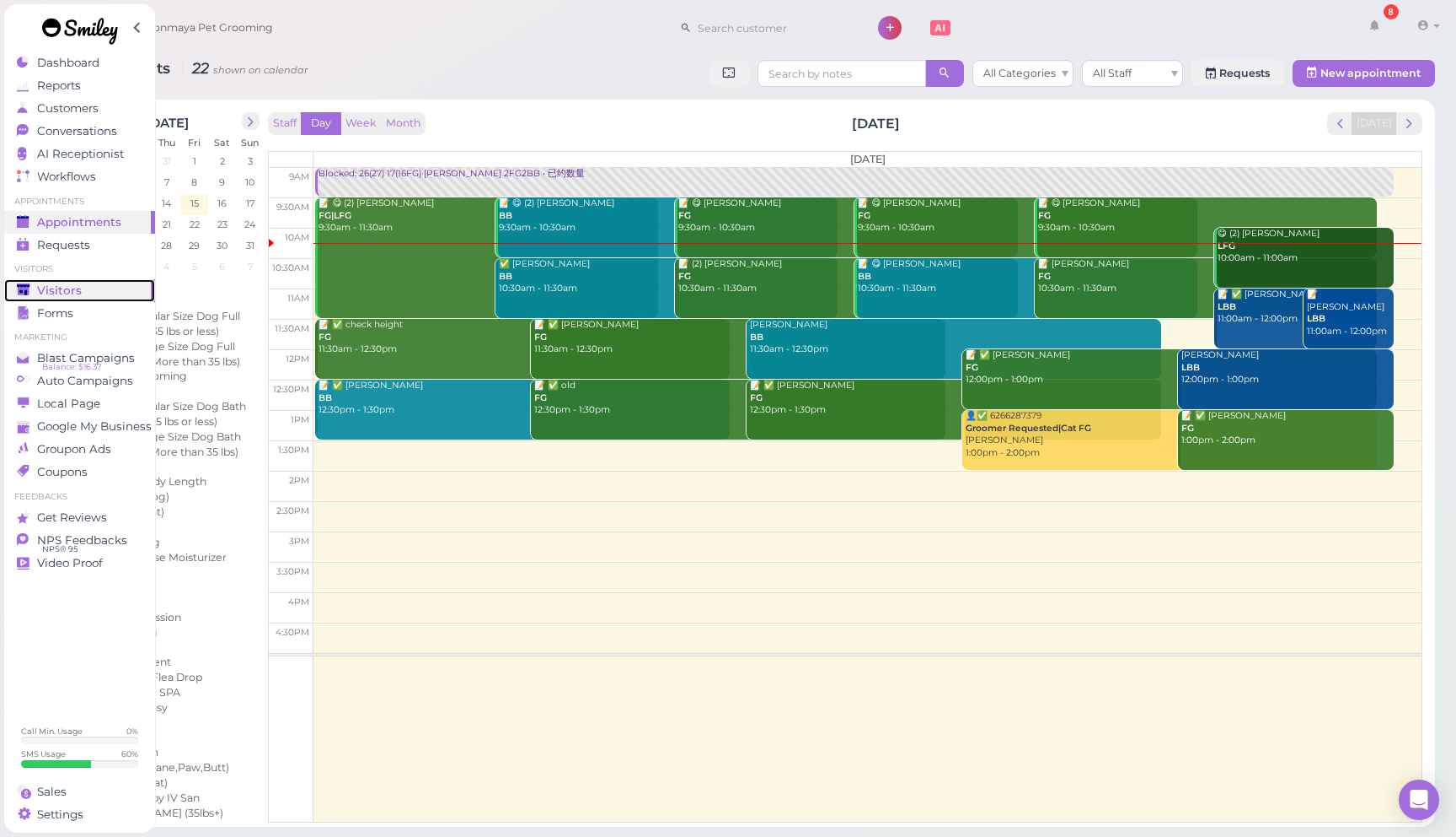
click at [112, 292] on div "Visitors" at bounding box center [77, 291] width 122 height 14
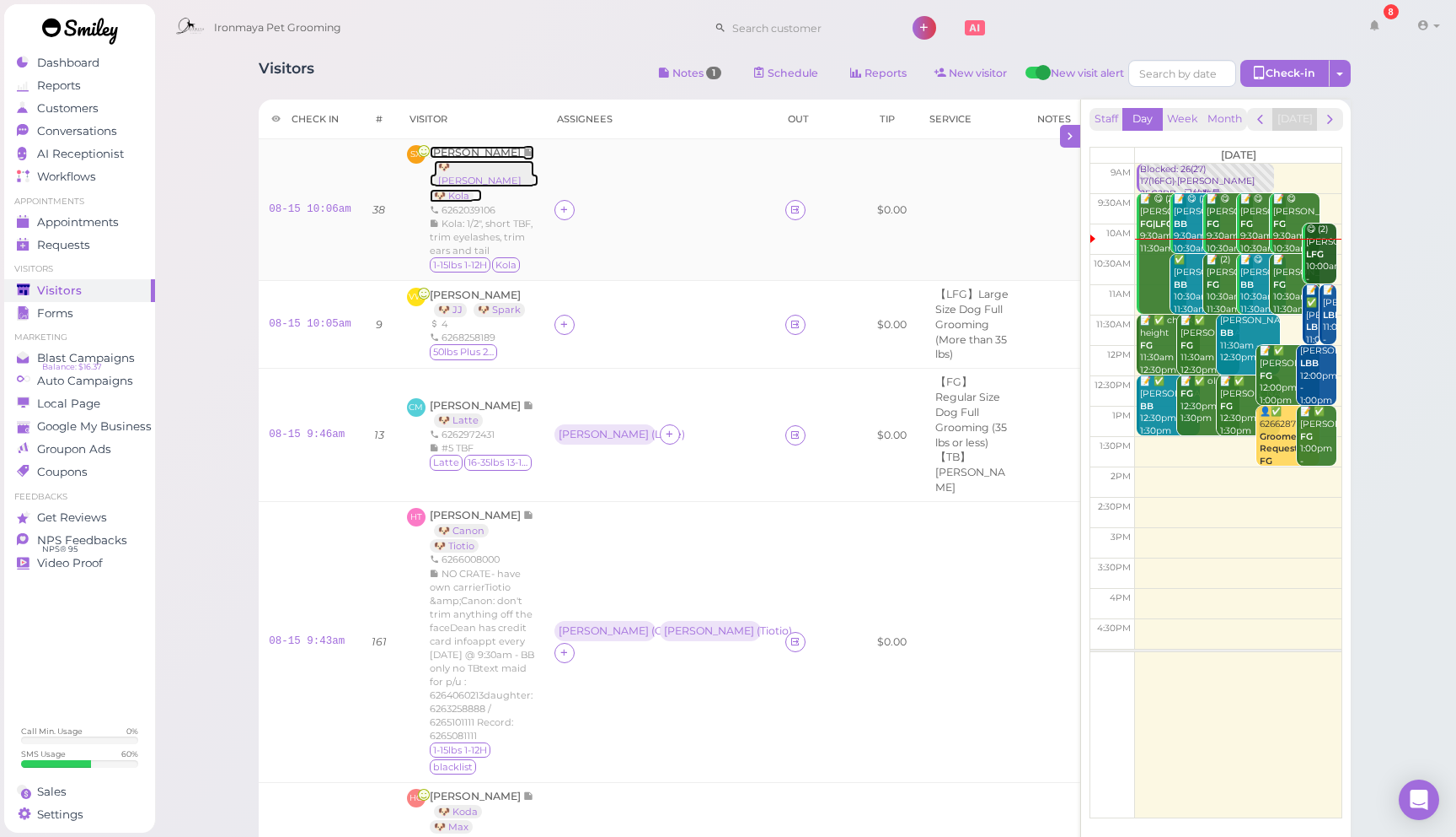
click at [458, 156] on span "[PERSON_NAME]" at bounding box center [476, 152] width 94 height 13
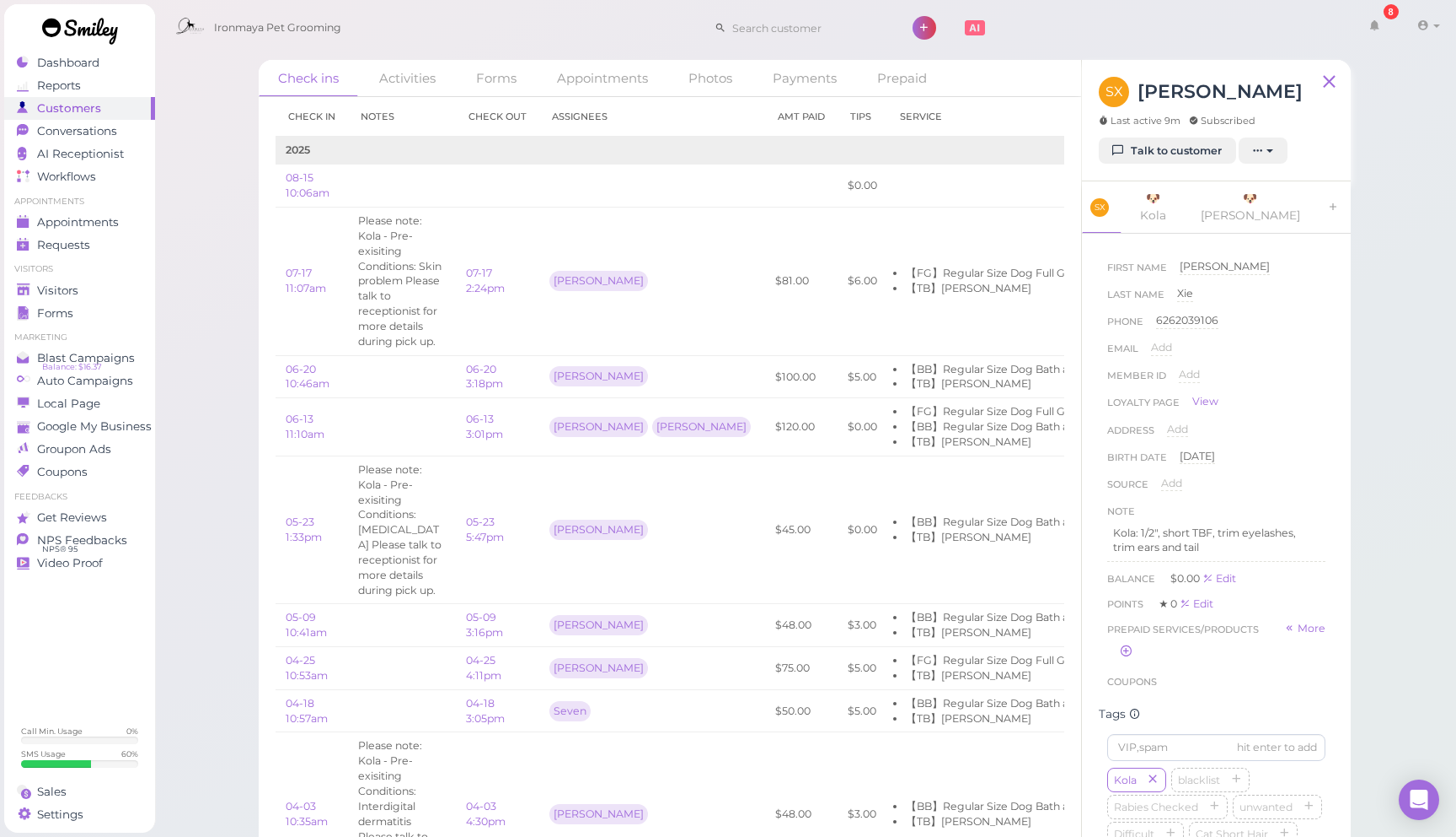
click at [227, 180] on div "Check ins Activities Forms Appointments Photos Payments Prepaid Check in Notes …" at bounding box center [805, 432] width 1303 height 863
click at [213, 177] on div "Check ins Activities Forms Appointments Photos Payments Prepaid Check in Notes …" at bounding box center [805, 432] width 1303 height 863
click at [125, 298] on link "Visitors" at bounding box center [80, 290] width 151 height 23
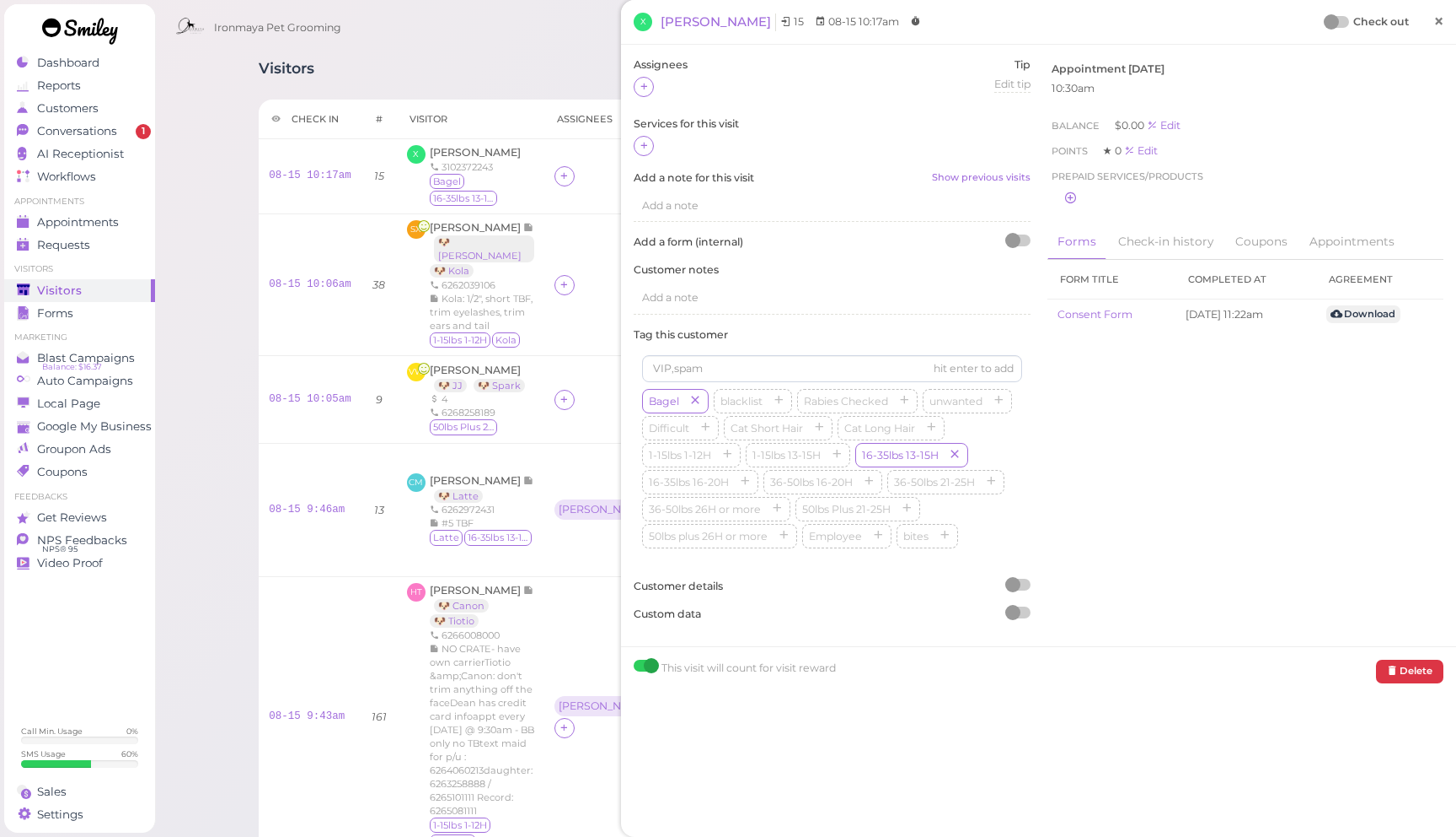
click at [1436, 21] on span "×" at bounding box center [1439, 21] width 11 height 23
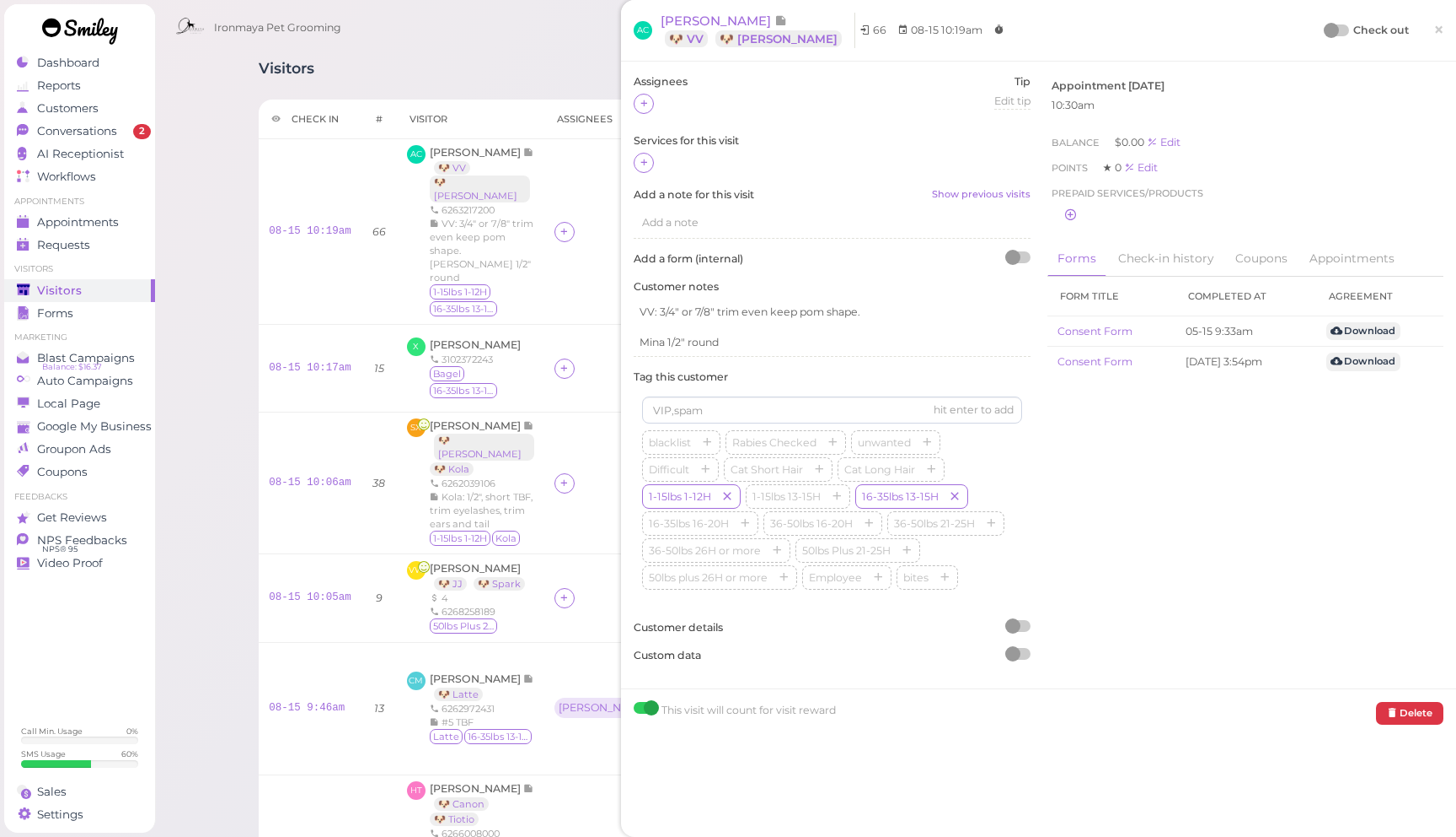
drag, startPoint x: 1441, startPoint y: 31, endPoint x: 1266, endPoint y: 11, distance: 176.1
click at [1441, 30] on span "×" at bounding box center [1439, 30] width 11 height 23
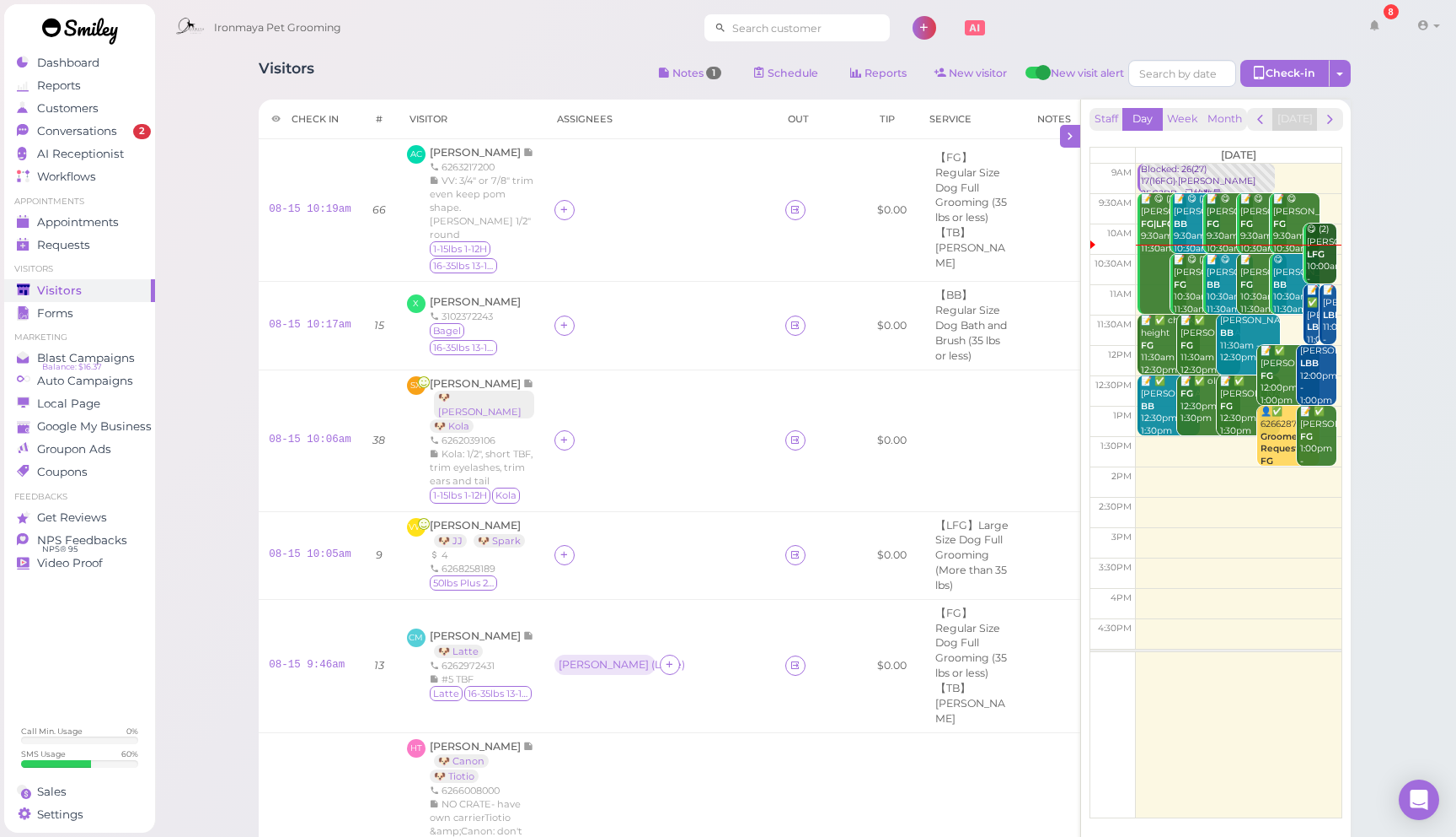
click at [782, 32] on input at bounding box center [809, 28] width 164 height 27
paste input "6263190466"
type input "6263190466"
click at [850, 51] on div "[PERSON_NAME] 6263190466" at bounding box center [814, 58] width 165 height 13
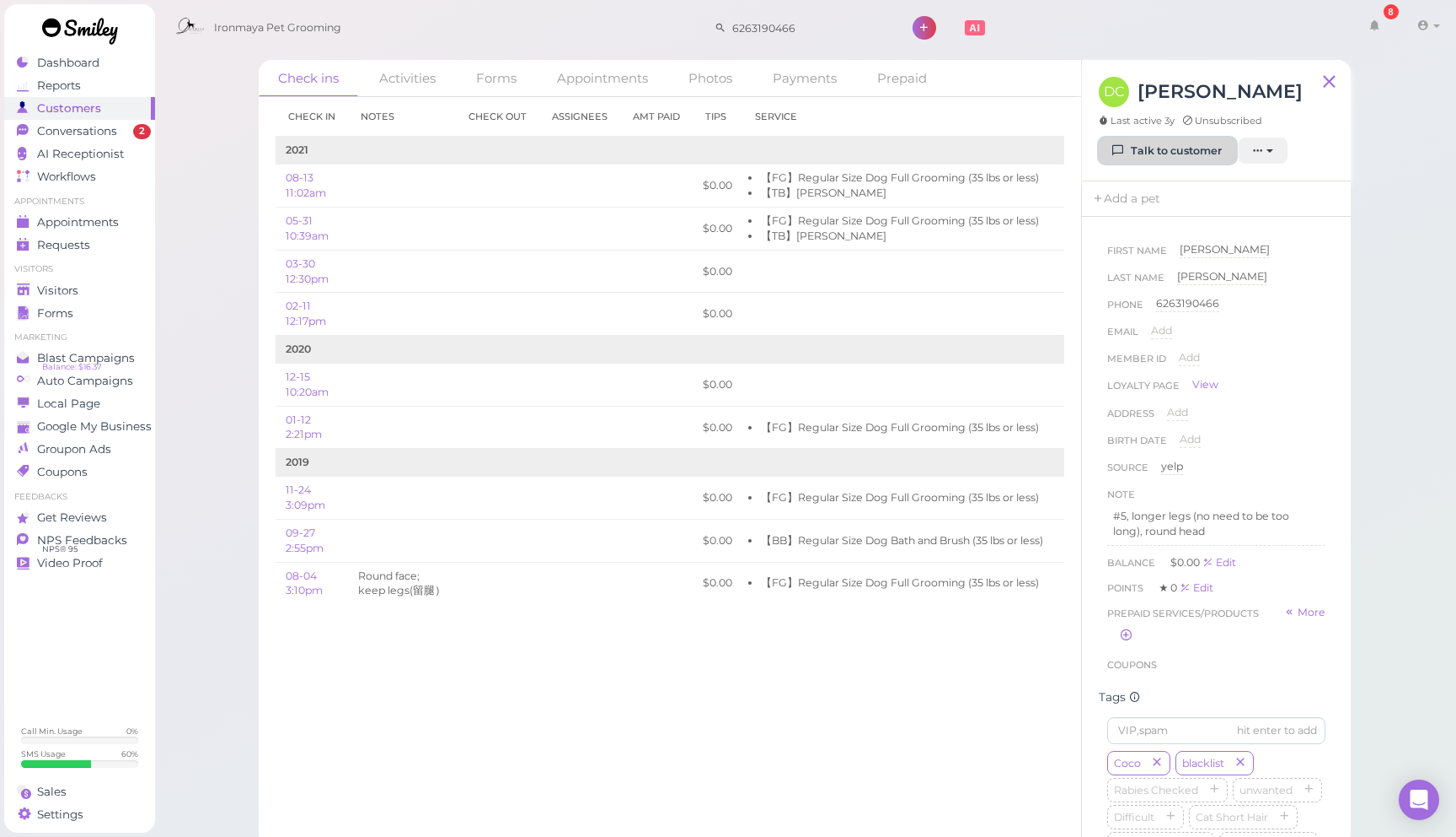
click at [1179, 152] on link "Talk to customer" at bounding box center [1168, 151] width 138 height 27
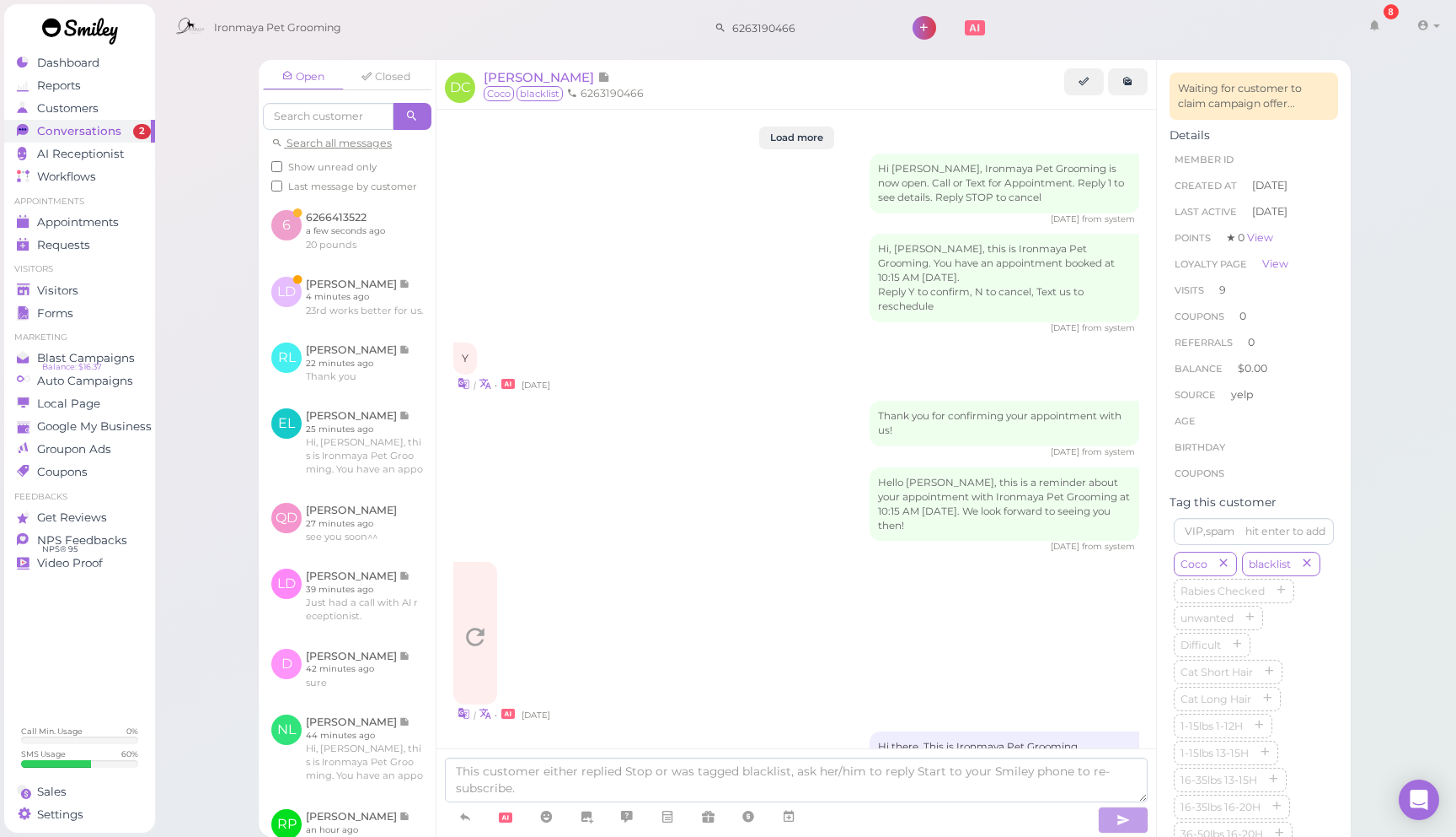
scroll to position [2288, 0]
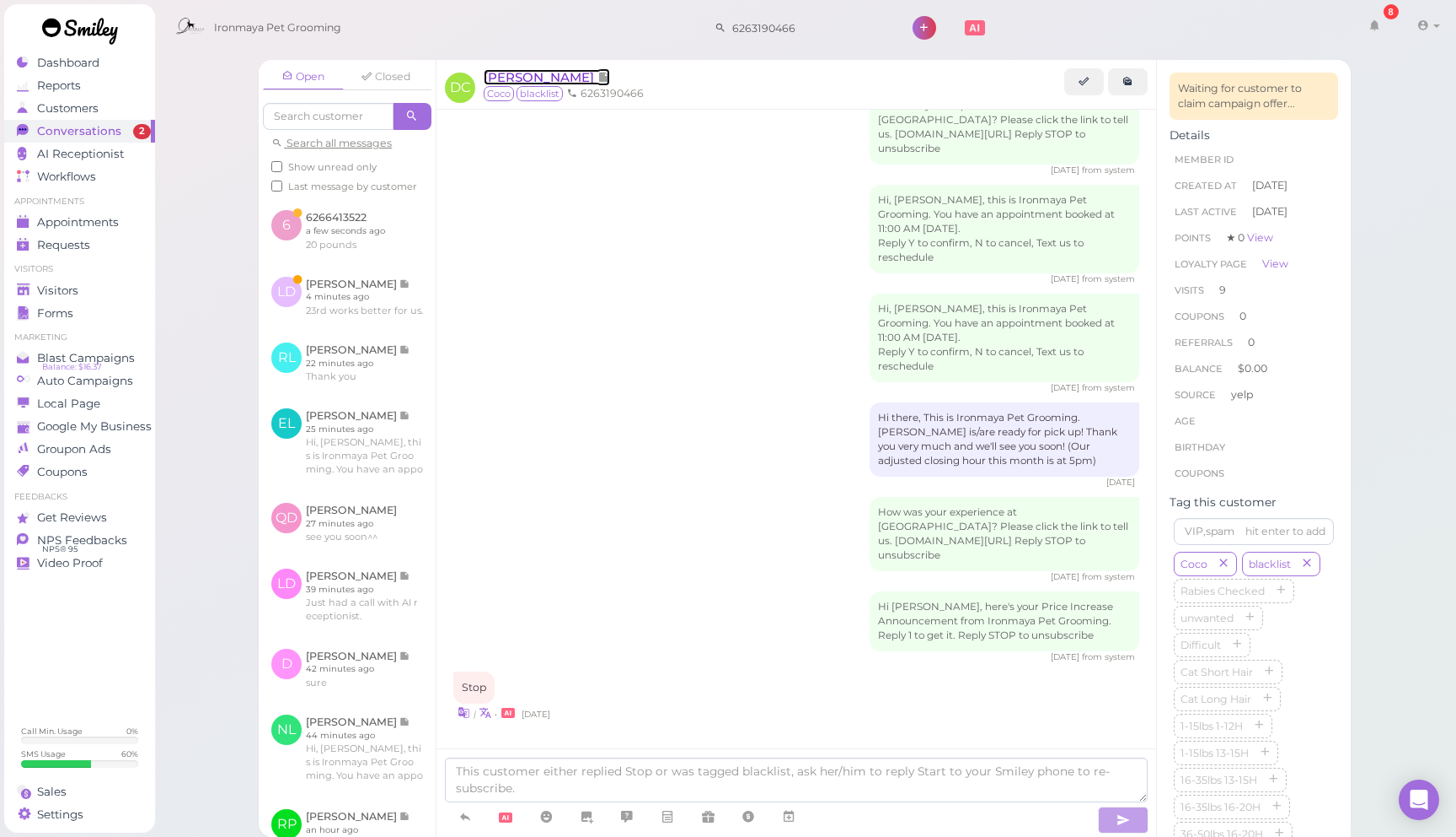
click at [520, 76] on span "[PERSON_NAME]" at bounding box center [540, 77] width 113 height 16
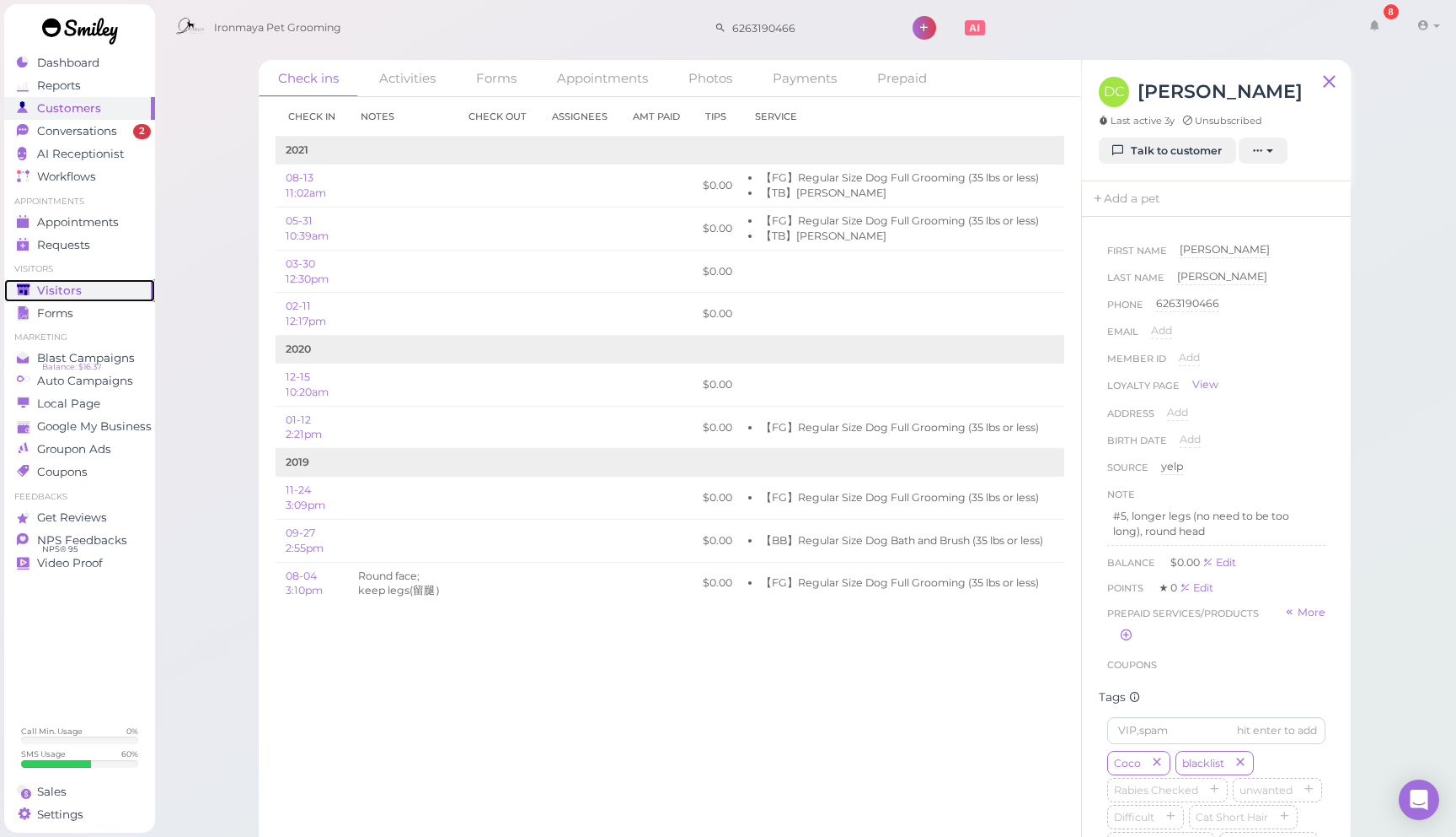
click at [113, 287] on div "Visitors" at bounding box center [77, 291] width 122 height 14
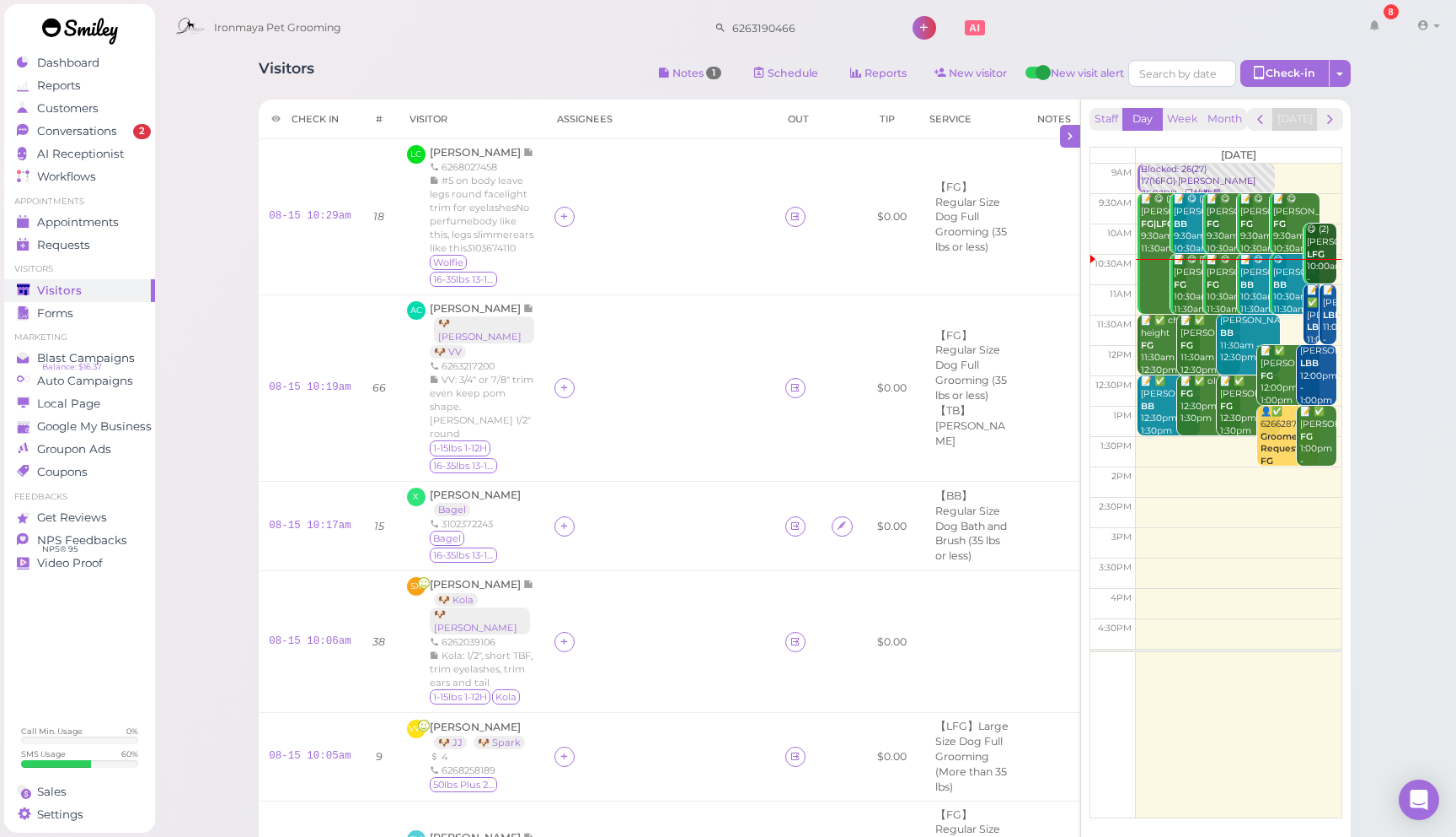
click at [475, 80] on div "Visitors Notes 1 Schedule Reports New visitor New visit alert Check-in Customer…" at bounding box center [804, 75] width 1092 height 32
click at [661, 250] on td at bounding box center [660, 216] width 231 height 156
